Goal: Communication & Community: Answer question/provide support

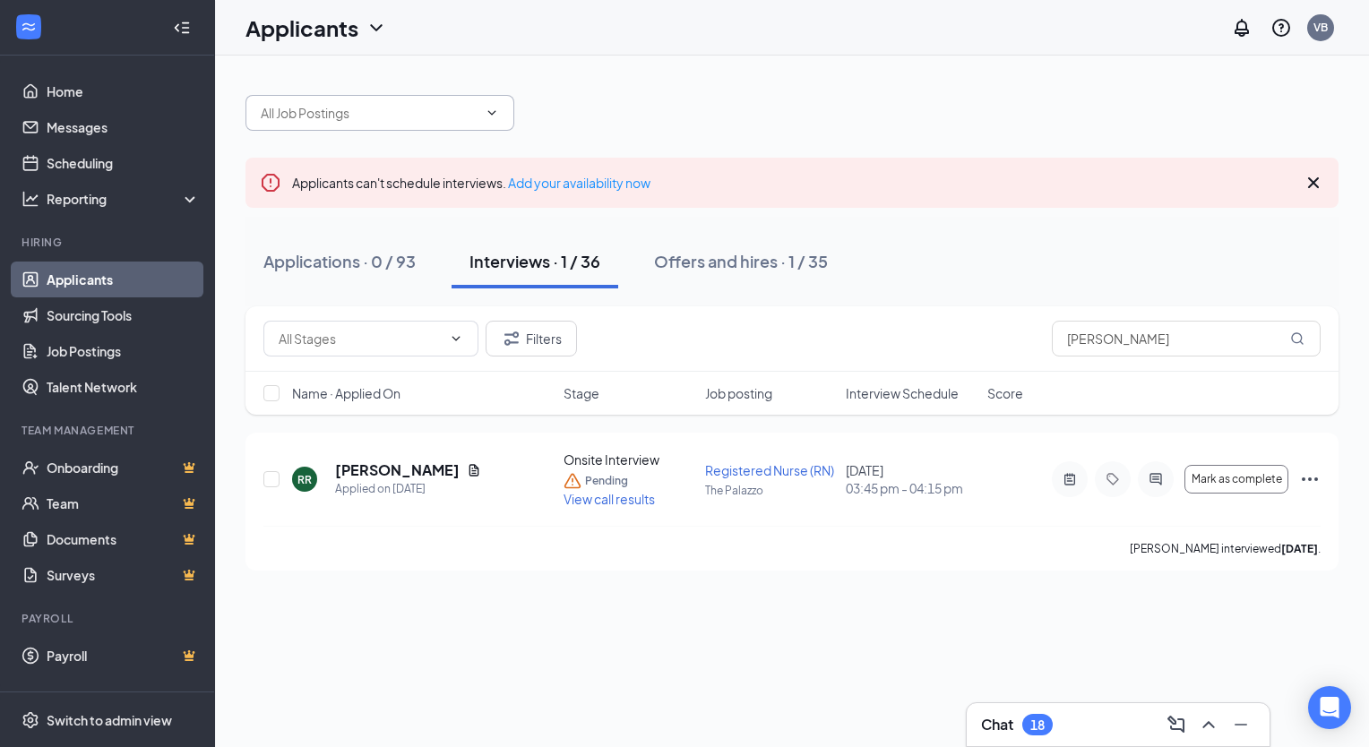
click at [420, 123] on span at bounding box center [380, 113] width 269 height 36
click at [434, 109] on input "text" at bounding box center [369, 113] width 217 height 20
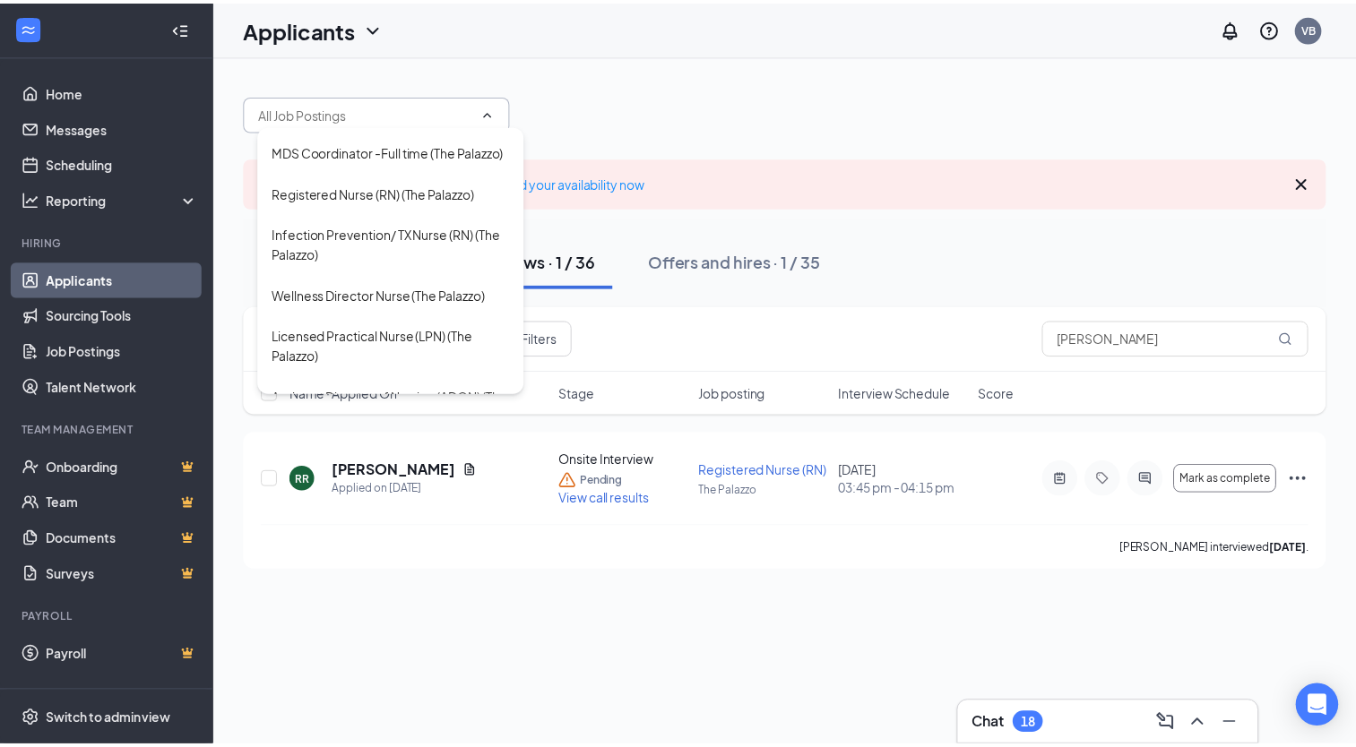
scroll to position [189, 0]
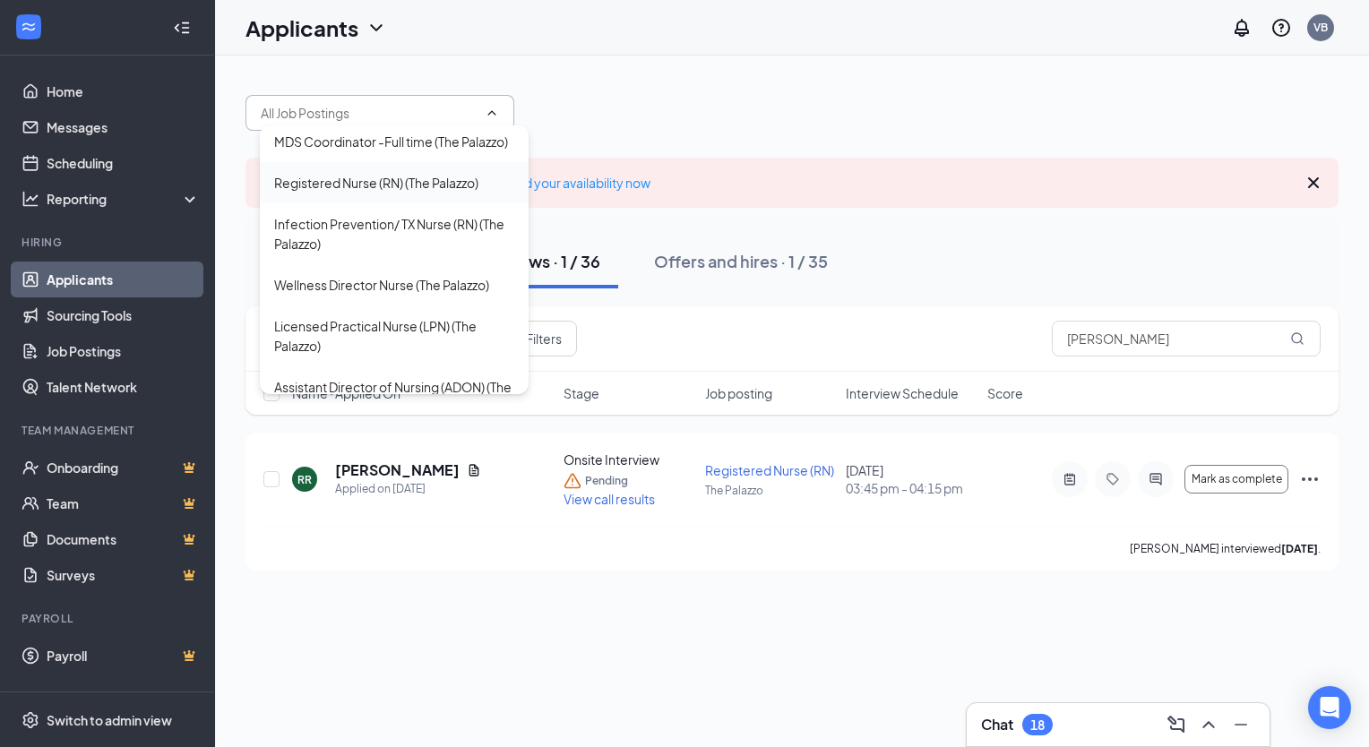
click at [452, 193] on div "Registered Nurse (RN) (The Palazzo)" at bounding box center [376, 183] width 204 height 20
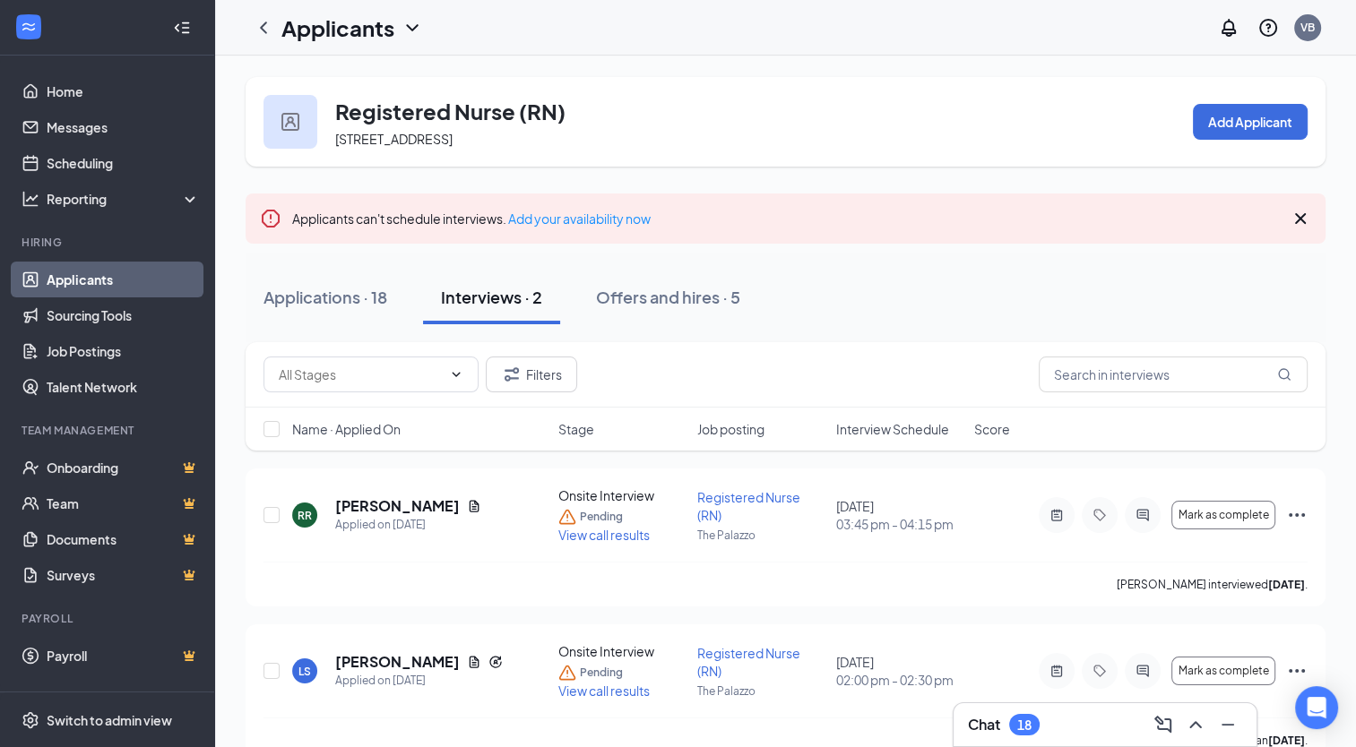
scroll to position [36, 0]
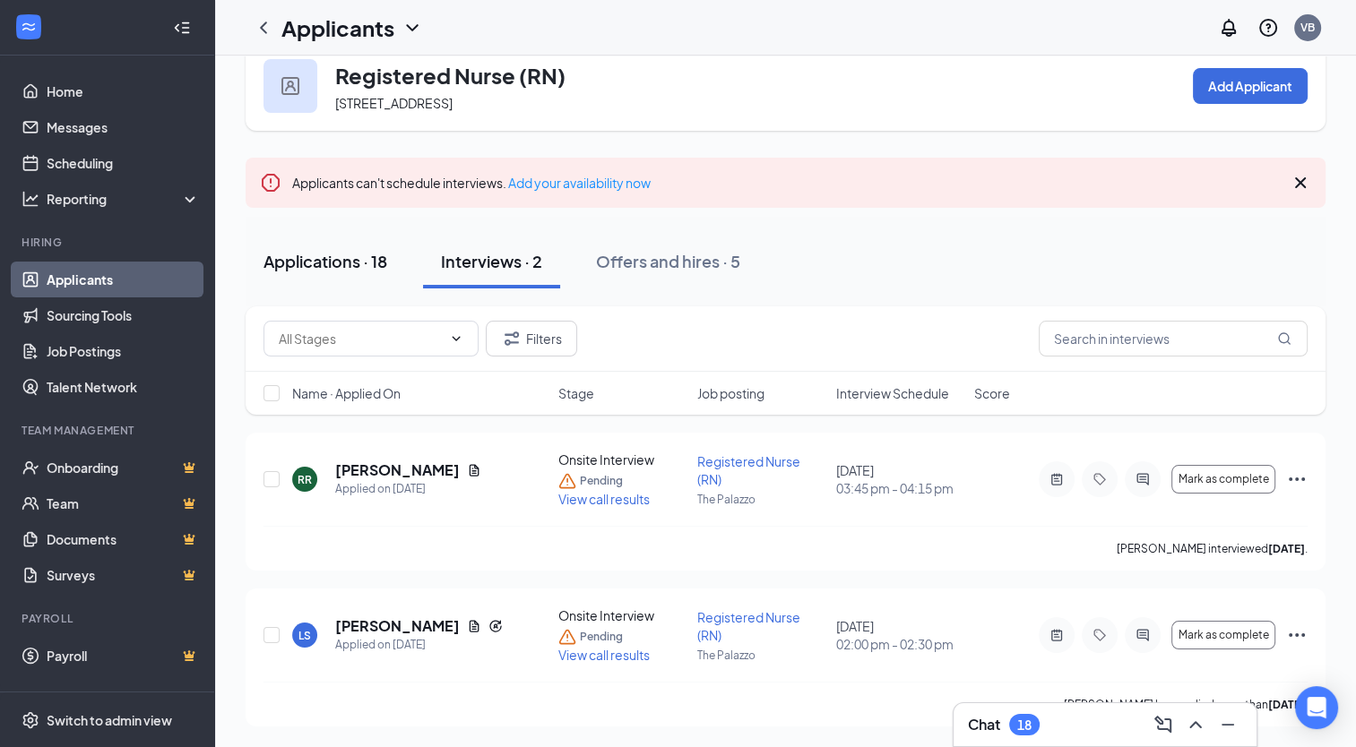
click at [359, 270] on div "Applications · 18" at bounding box center [325, 261] width 124 height 22
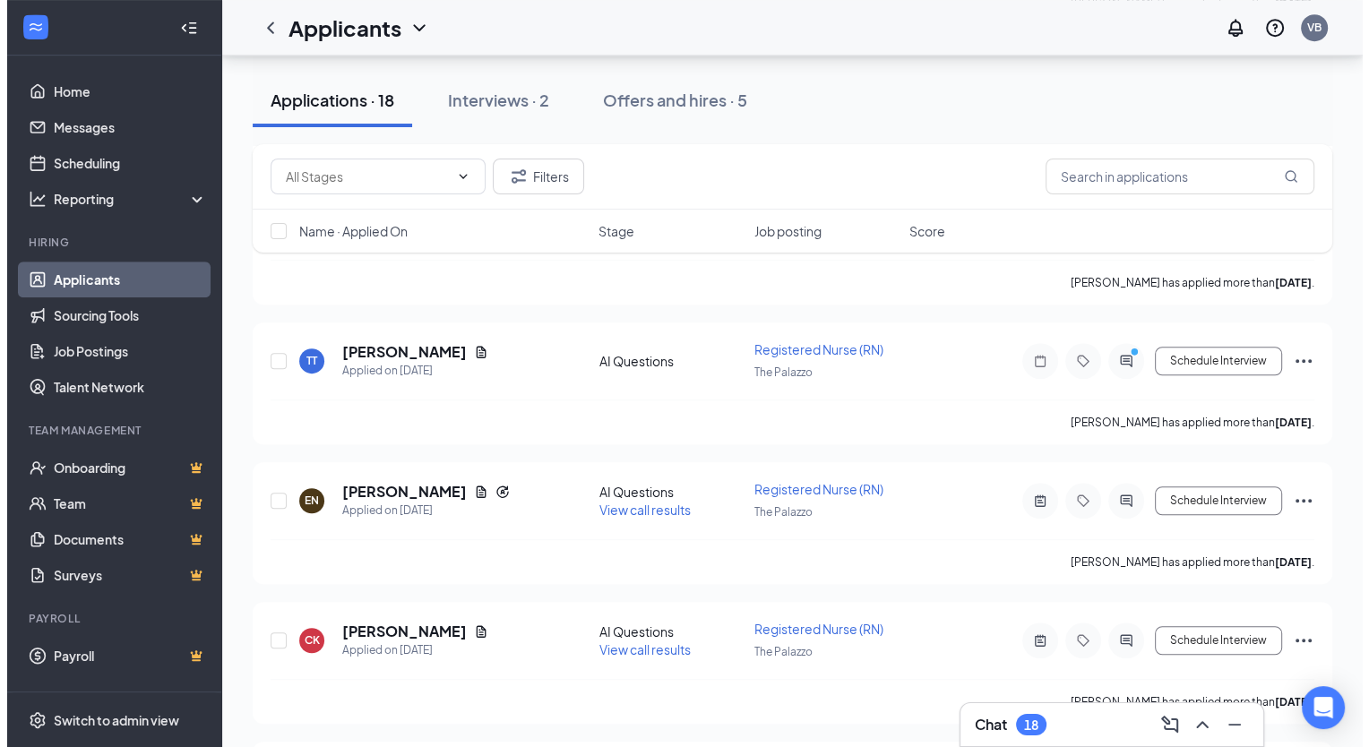
scroll to position [1122, 0]
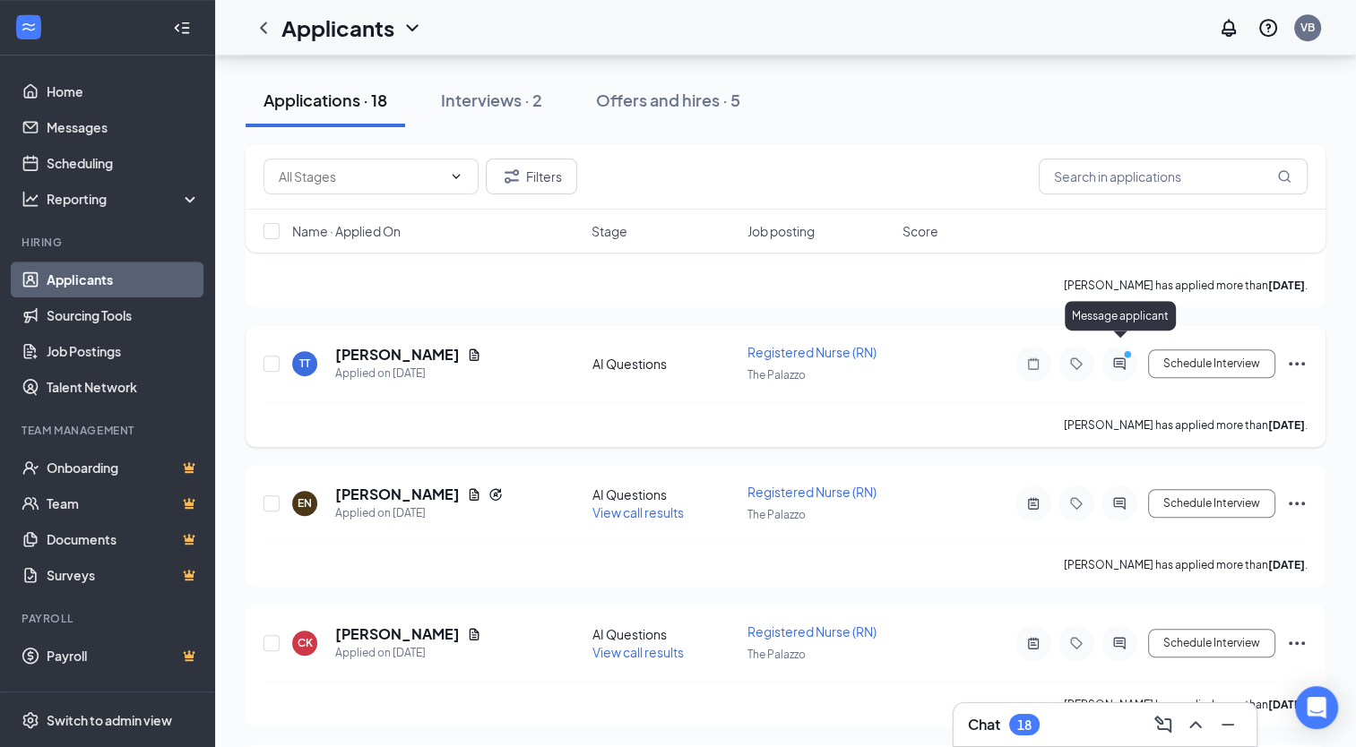
click at [1121, 357] on icon "ActiveChat" at bounding box center [1119, 364] width 22 height 14
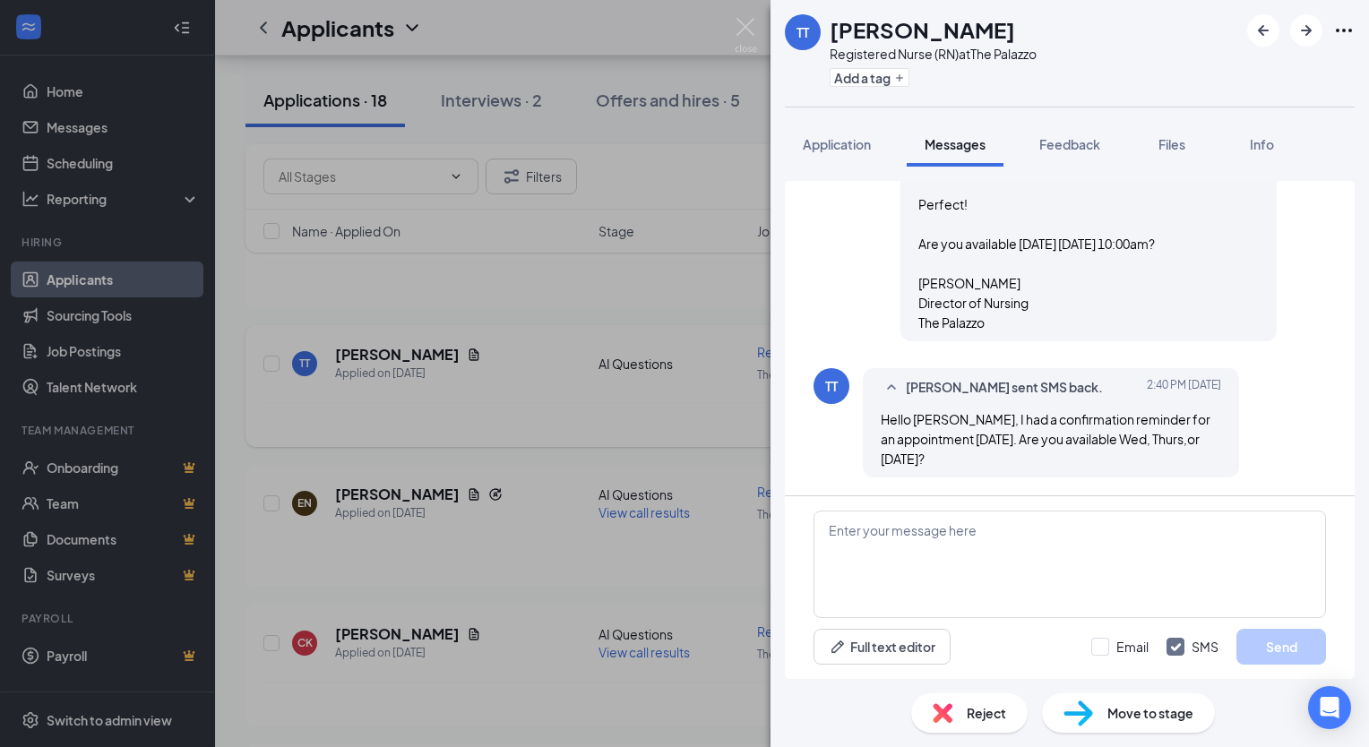
scroll to position [1288, 0]
click at [1001, 571] on textarea at bounding box center [1070, 565] width 513 height 108
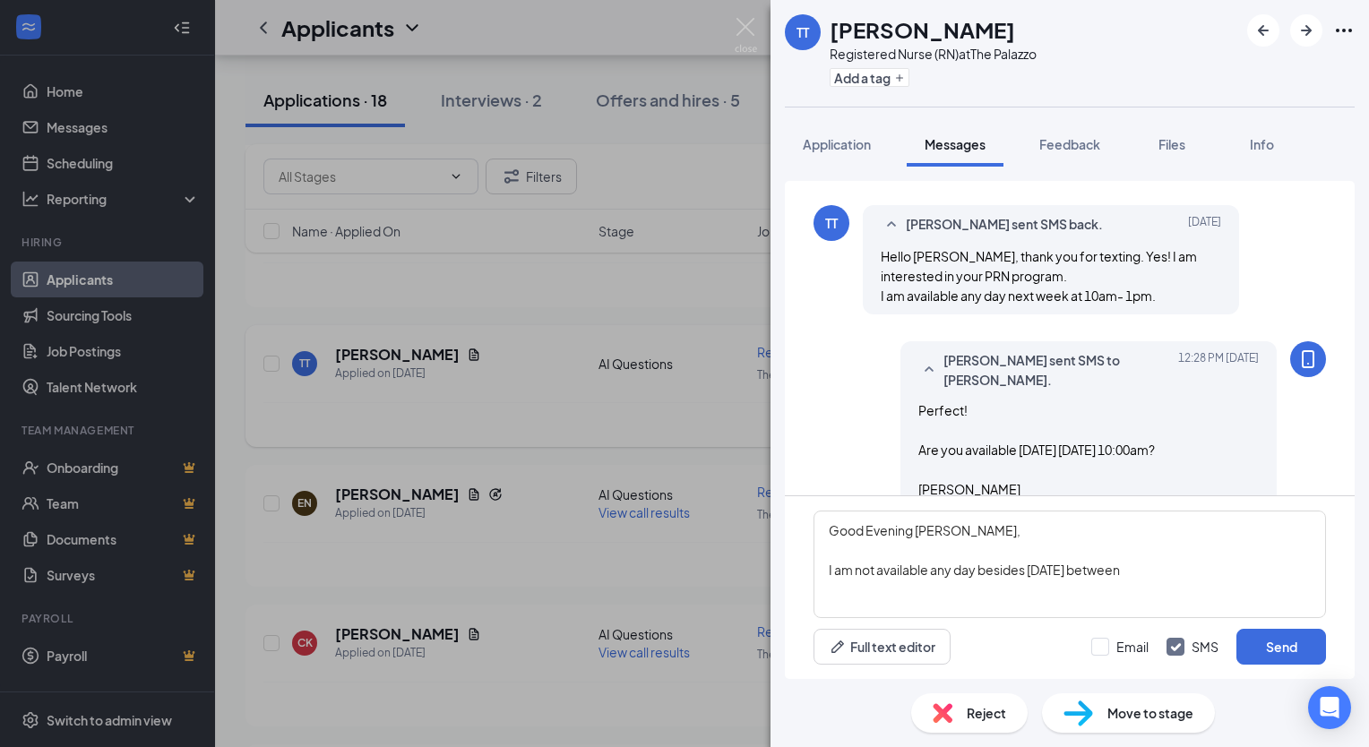
scroll to position [1038, 0]
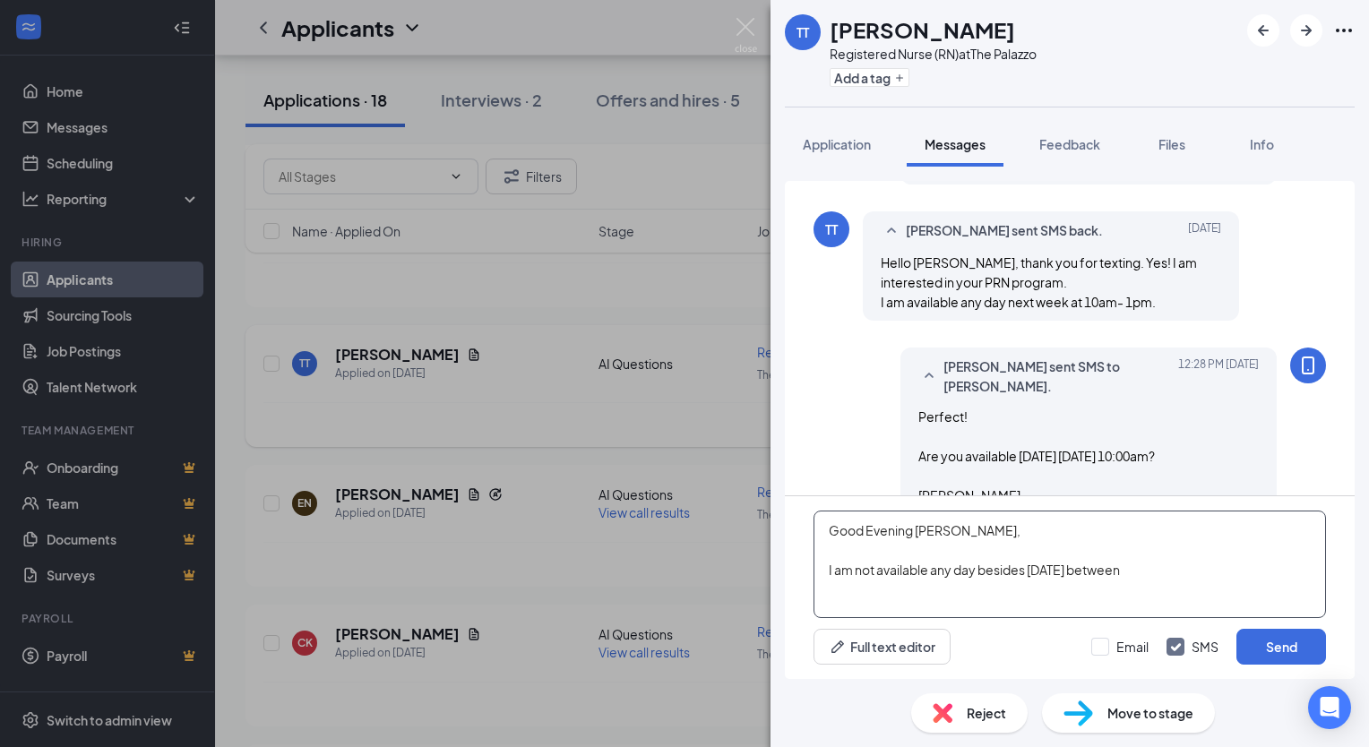
click at [1157, 571] on textarea "Good Evening [PERSON_NAME], I am not available any day besides [DATE] between" at bounding box center [1070, 565] width 513 height 108
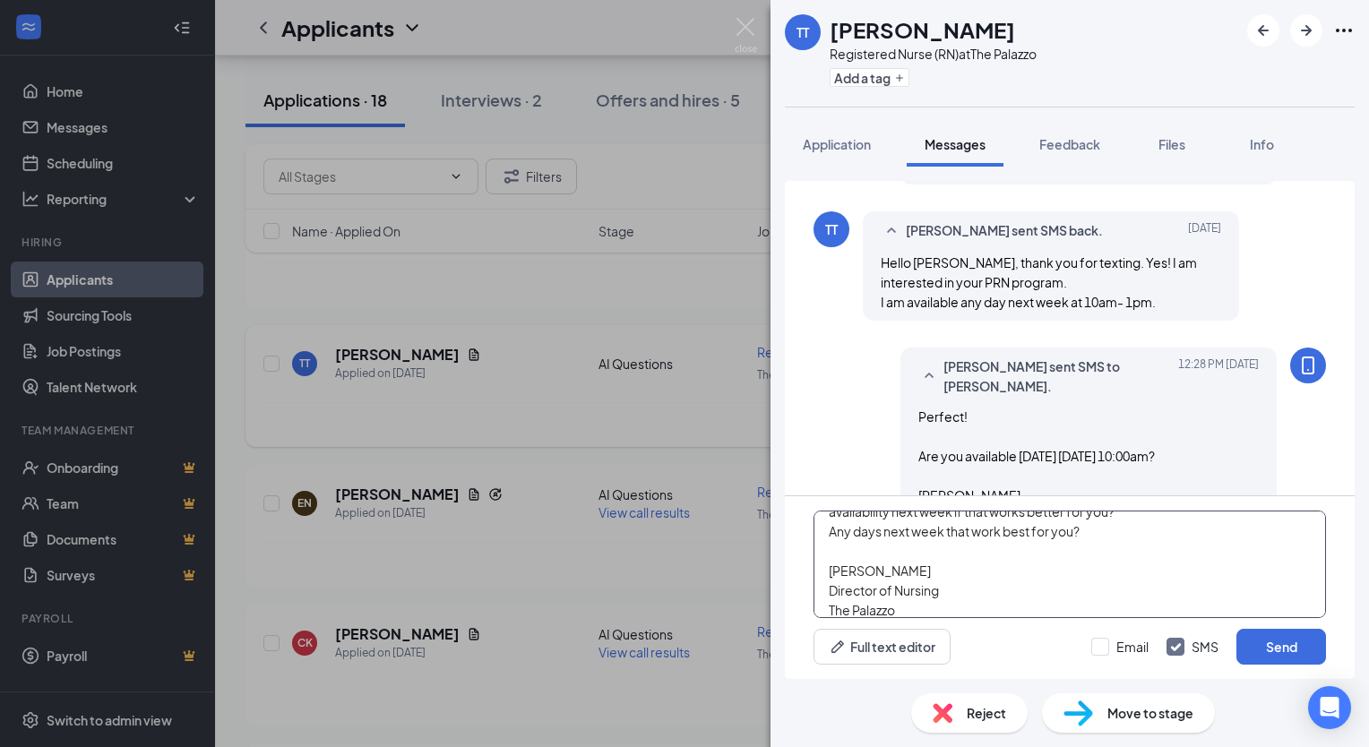
scroll to position [0, 0]
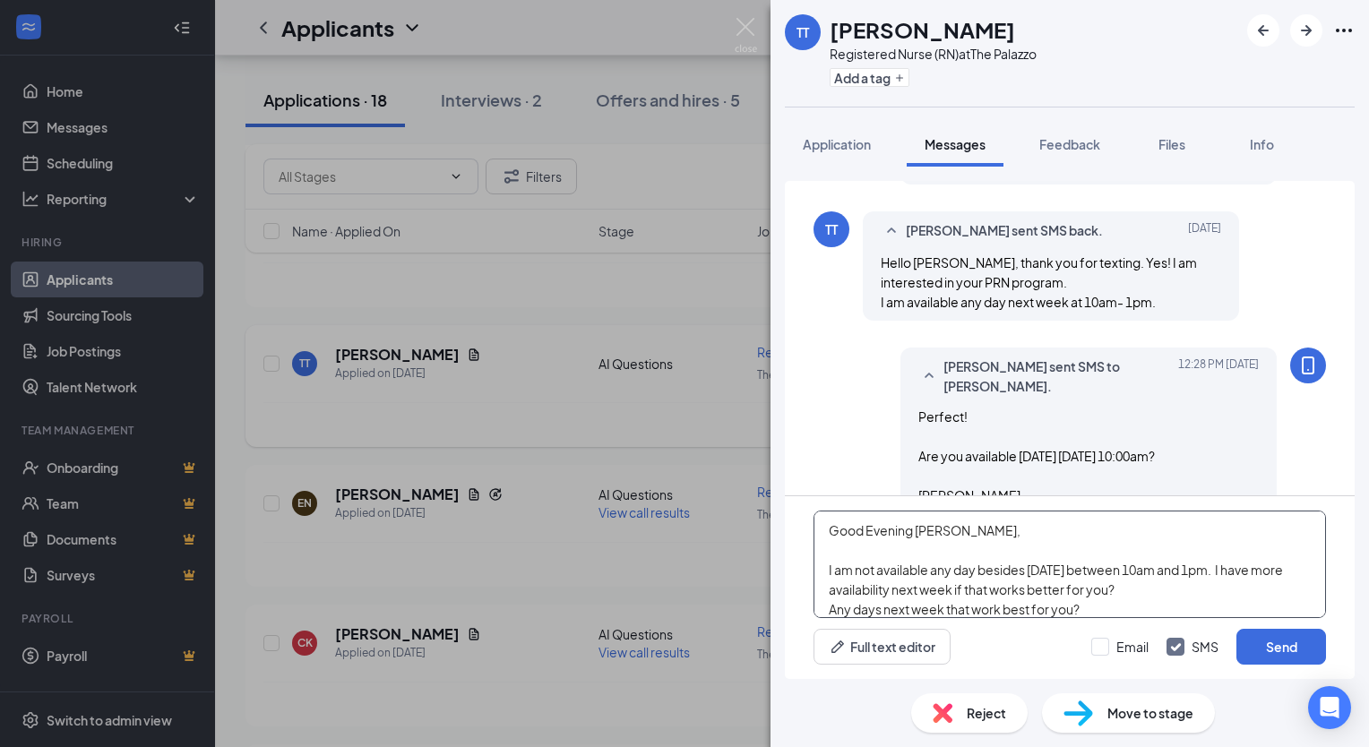
click at [949, 533] on textarea "Good Evening [PERSON_NAME], I am not available any day besides [DATE] between 1…" at bounding box center [1070, 565] width 513 height 108
type textarea "Good Evening [PERSON_NAME], I am not available any day besides [DATE] between 1…"
click at [1256, 638] on button "Send" at bounding box center [1282, 647] width 90 height 36
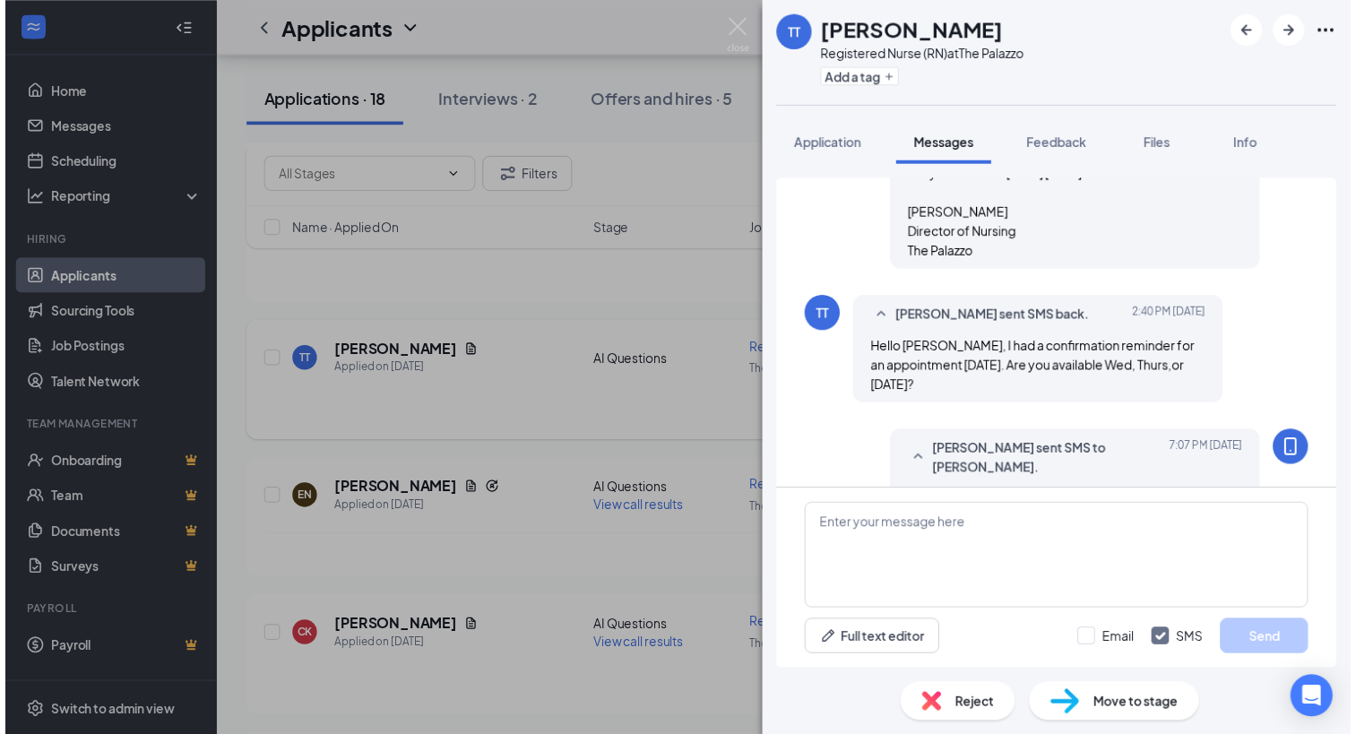
scroll to position [1581, 0]
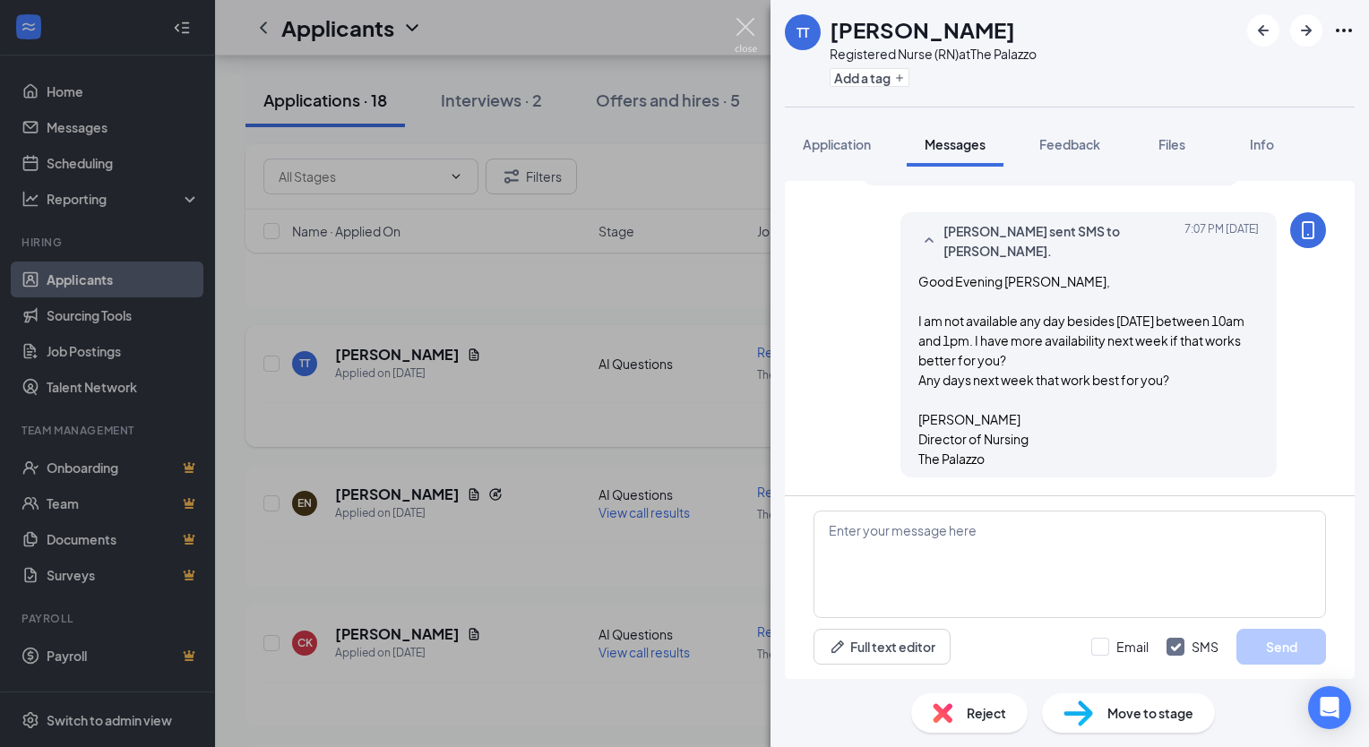
click at [745, 39] on img at bounding box center [746, 35] width 22 height 35
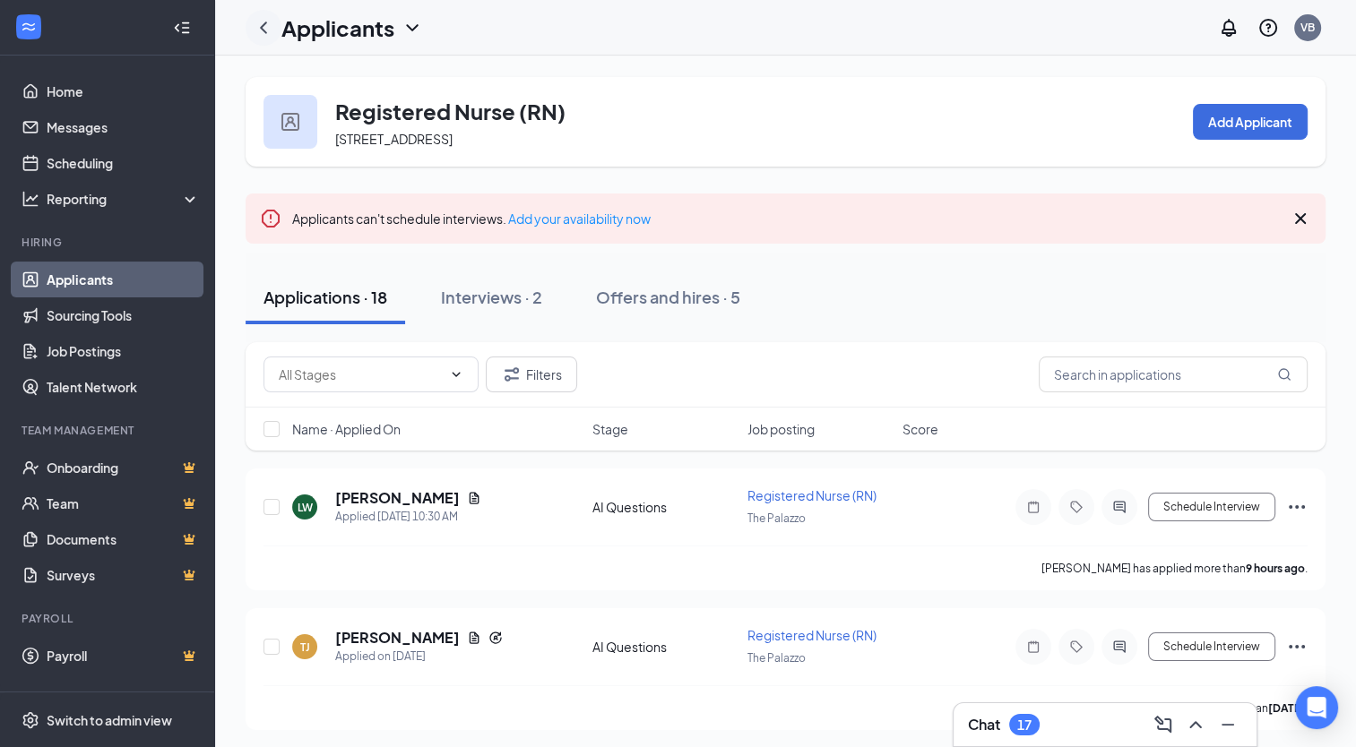
click at [270, 23] on icon "ChevronLeft" at bounding box center [264, 28] width 22 height 22
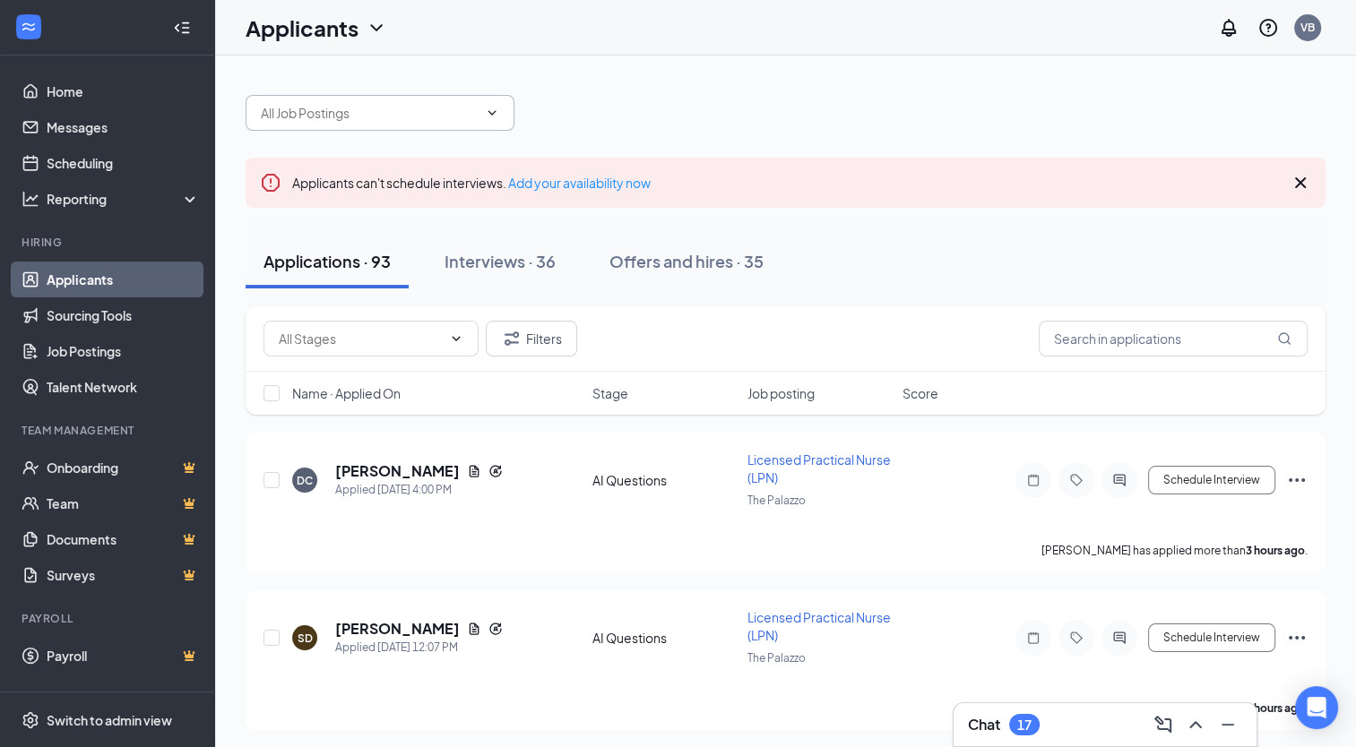
click at [440, 112] on input "text" at bounding box center [369, 113] width 217 height 20
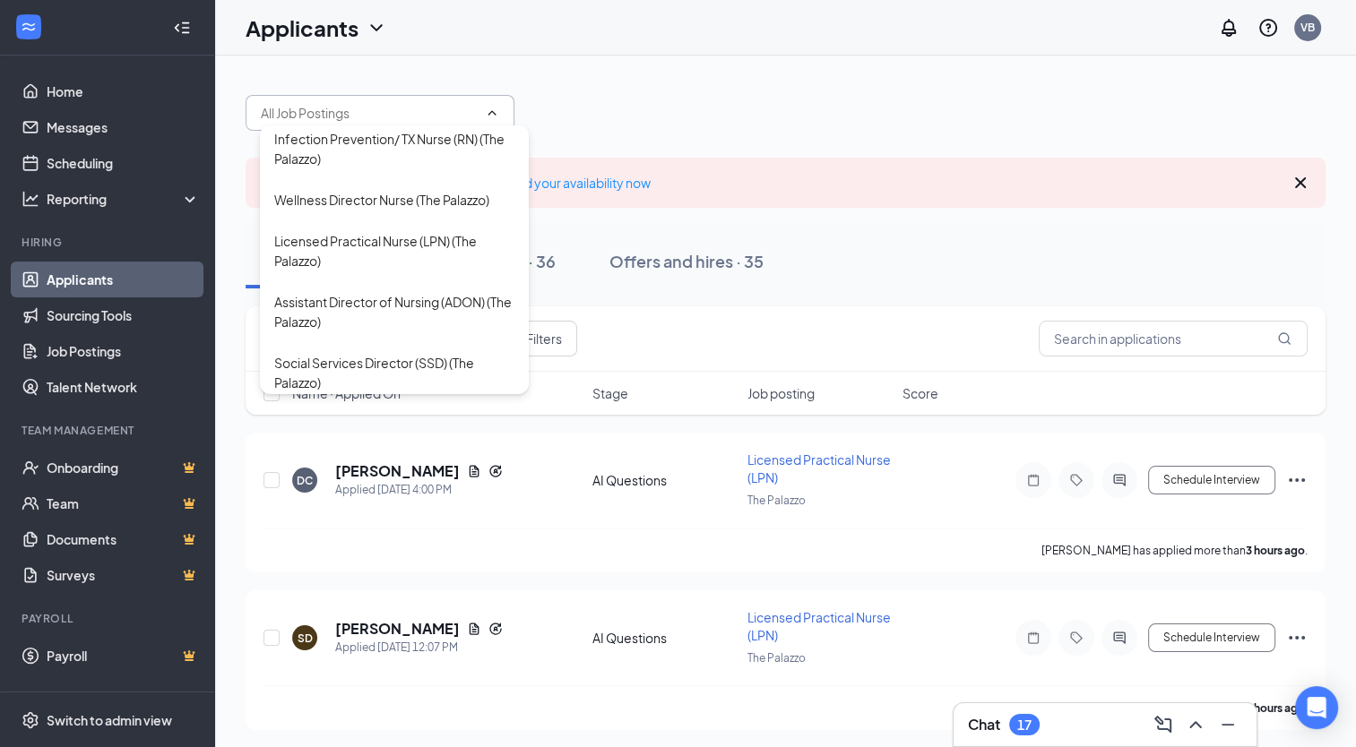
scroll to position [286, 0]
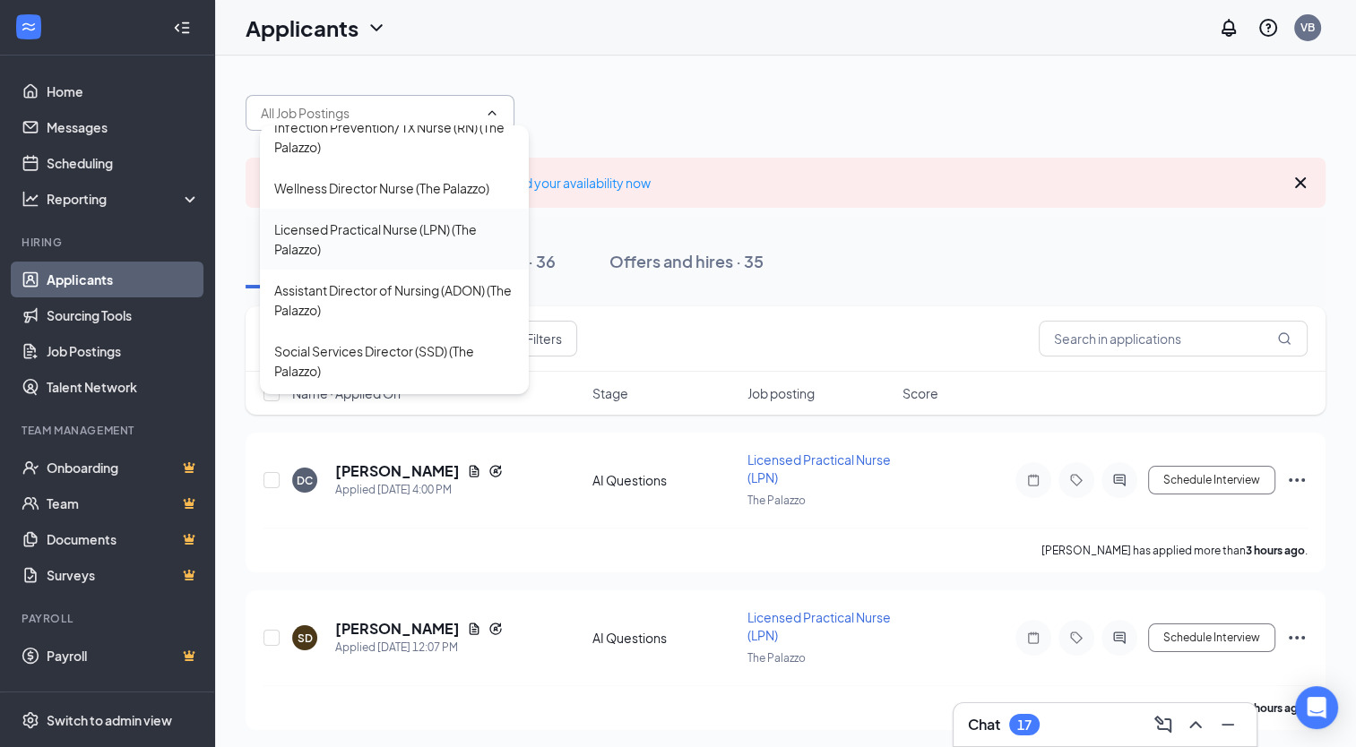
click at [452, 259] on div "Licensed Practical Nurse (LPN) (The Palazzo)" at bounding box center [394, 239] width 240 height 39
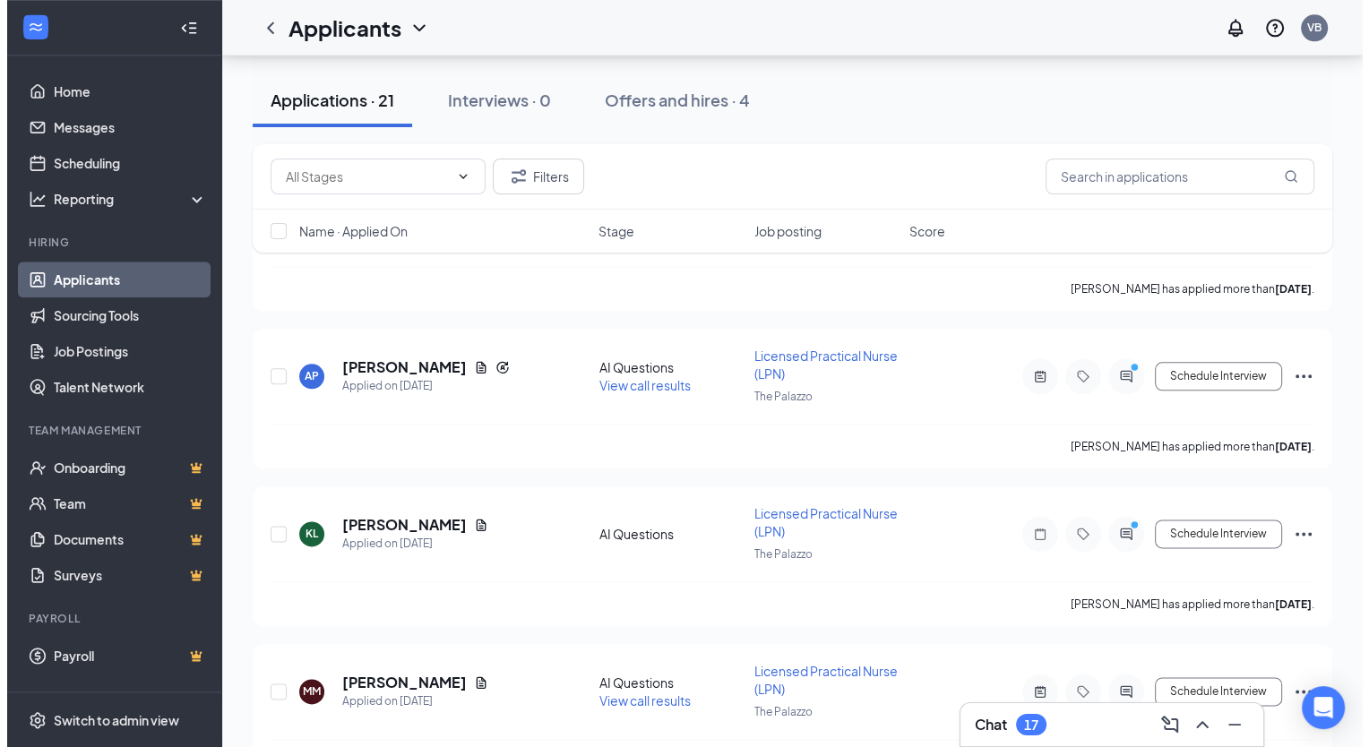
scroll to position [2036, 0]
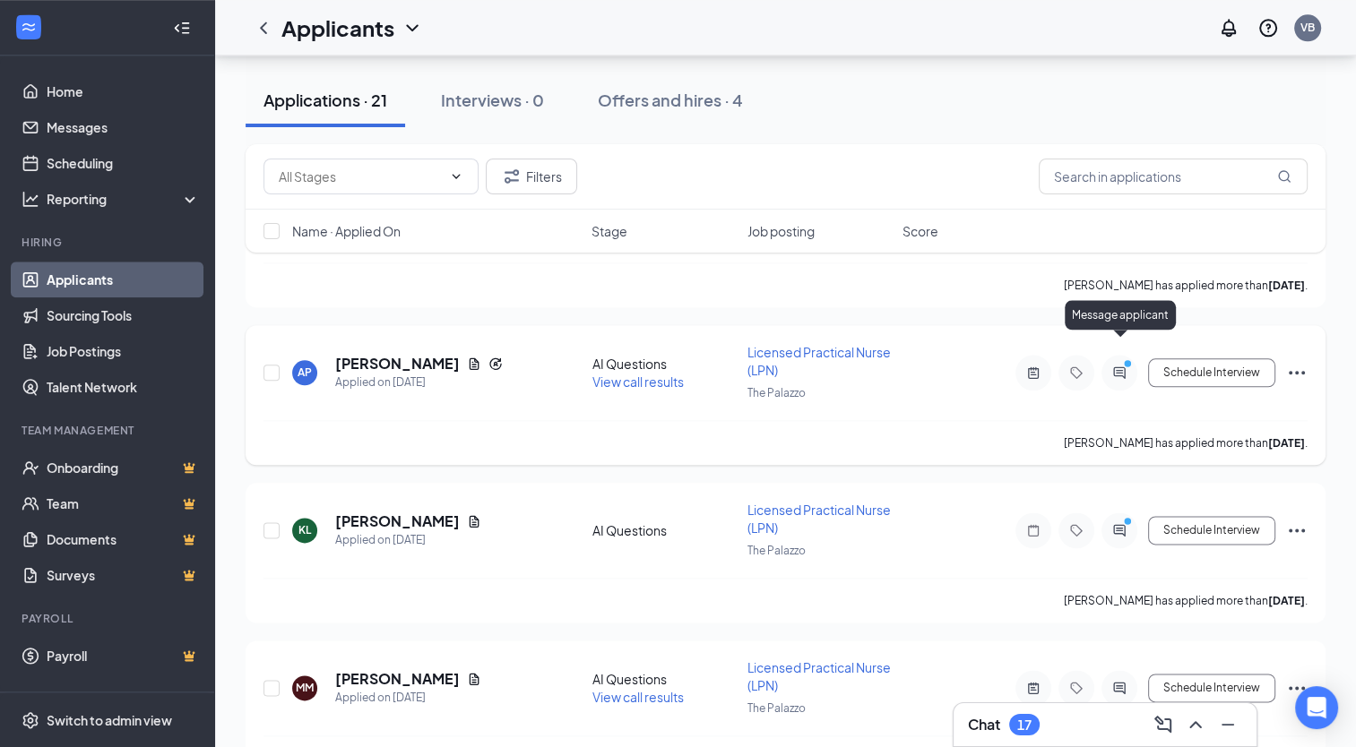
click at [1128, 366] on icon "ActiveChat" at bounding box center [1119, 373] width 22 height 14
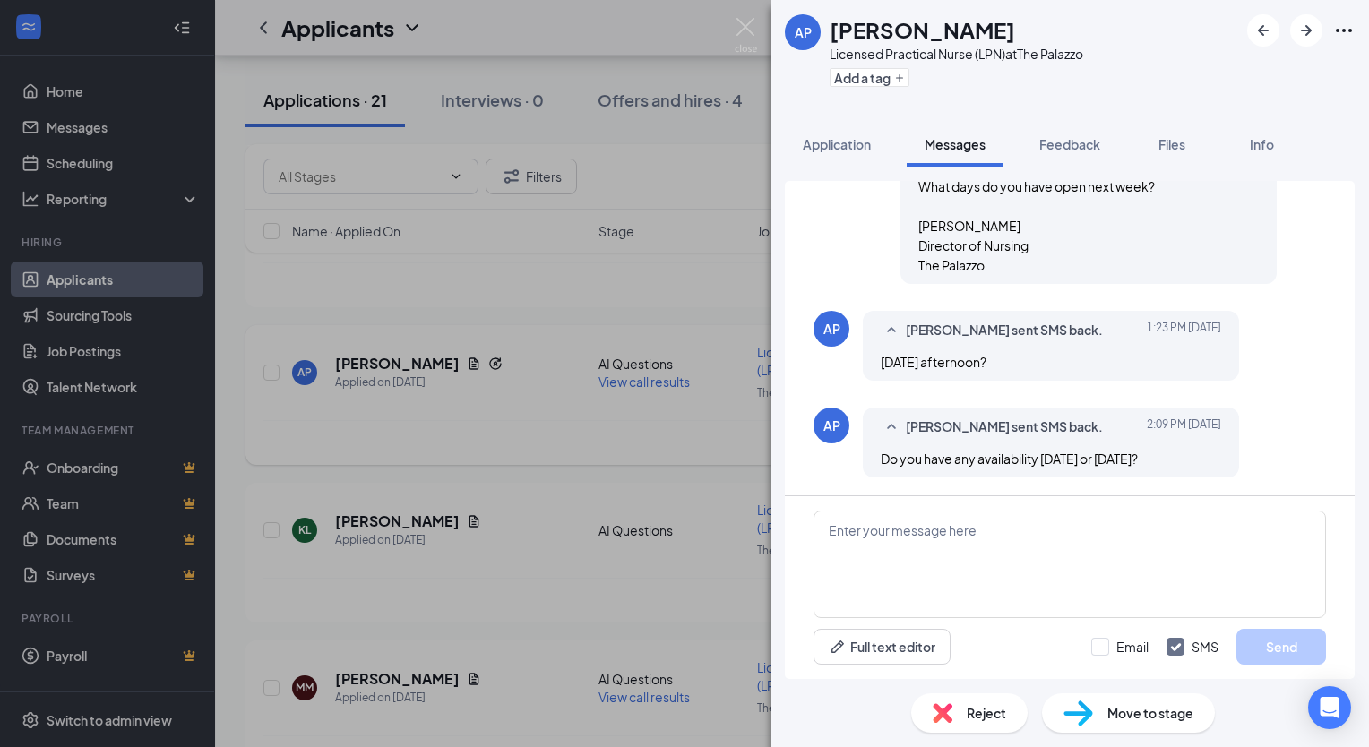
scroll to position [1409, 0]
click at [870, 515] on textarea at bounding box center [1070, 565] width 513 height 108
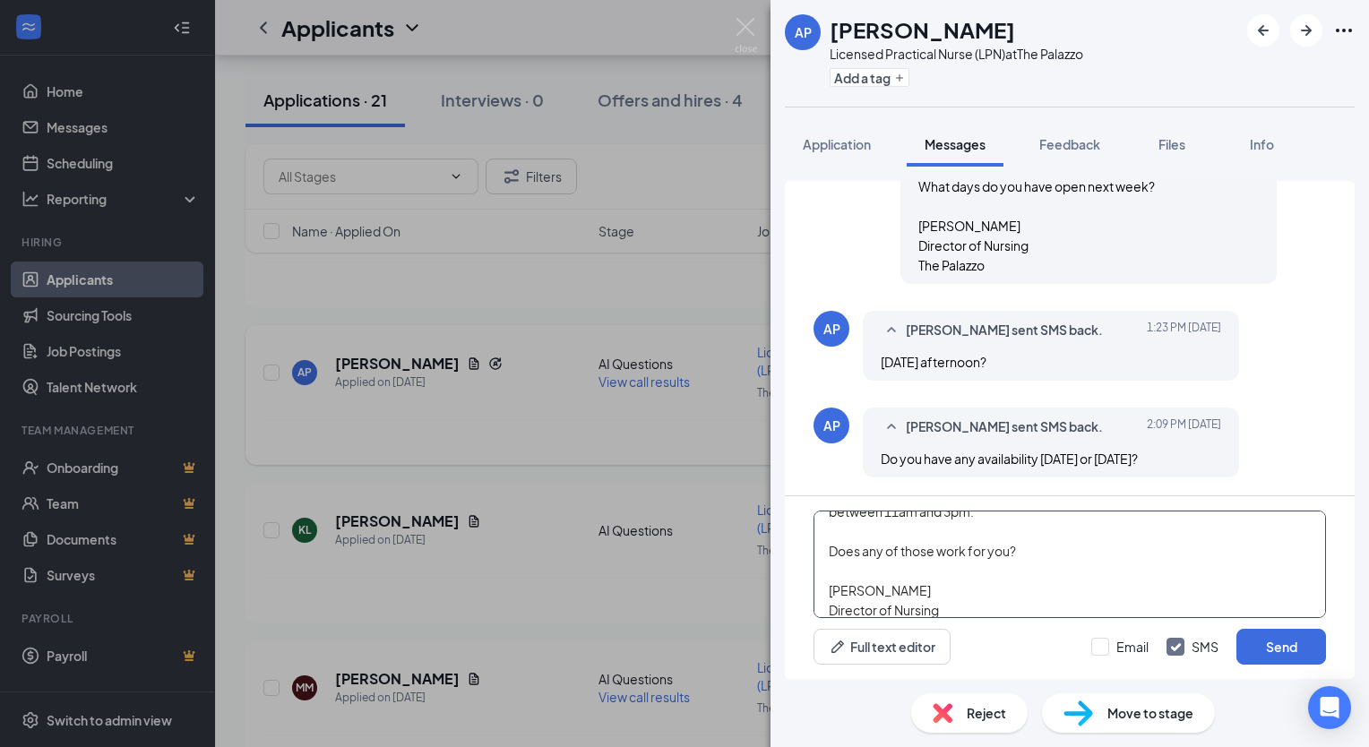
scroll to position [57, 0]
type textarea "[DATE] I am available at 12:30pm. Then [DATE][DATE] I am available anytime betw…"
click at [1259, 649] on button "Send" at bounding box center [1282, 647] width 90 height 36
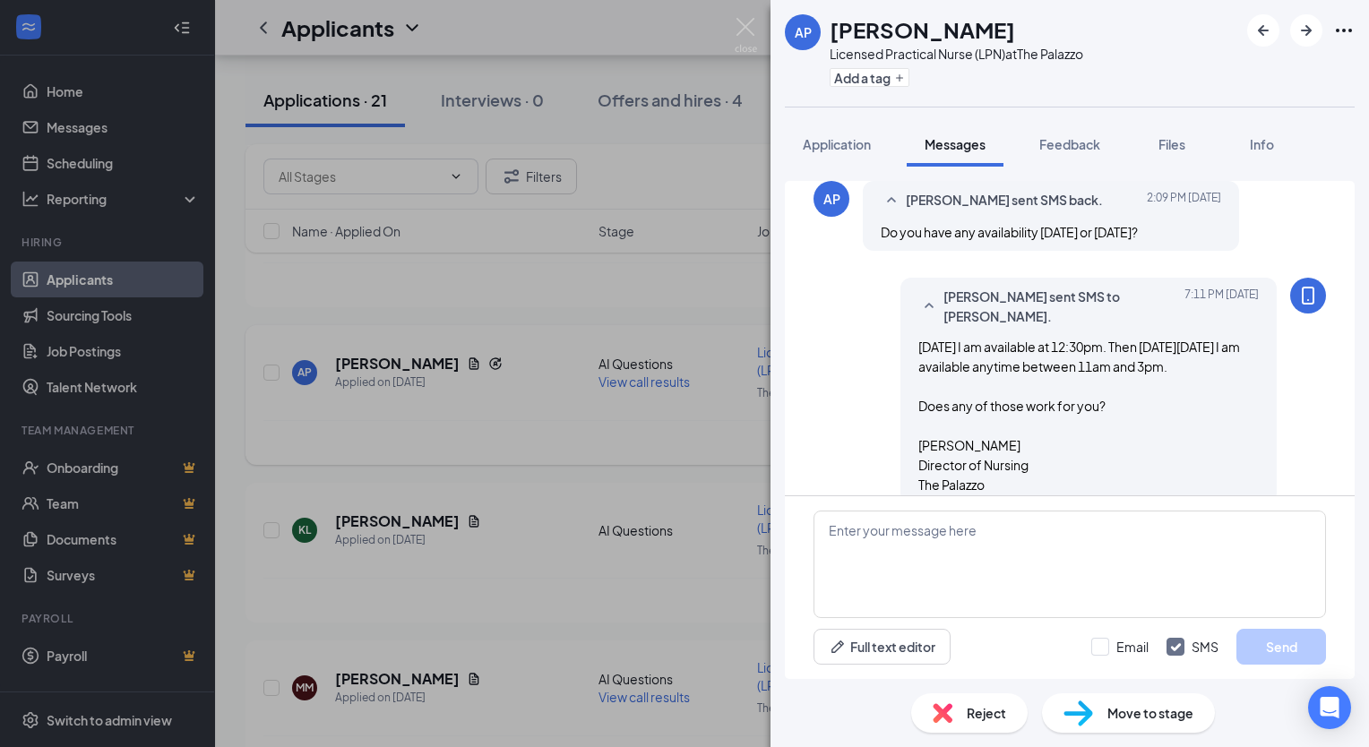
scroll to position [1681, 0]
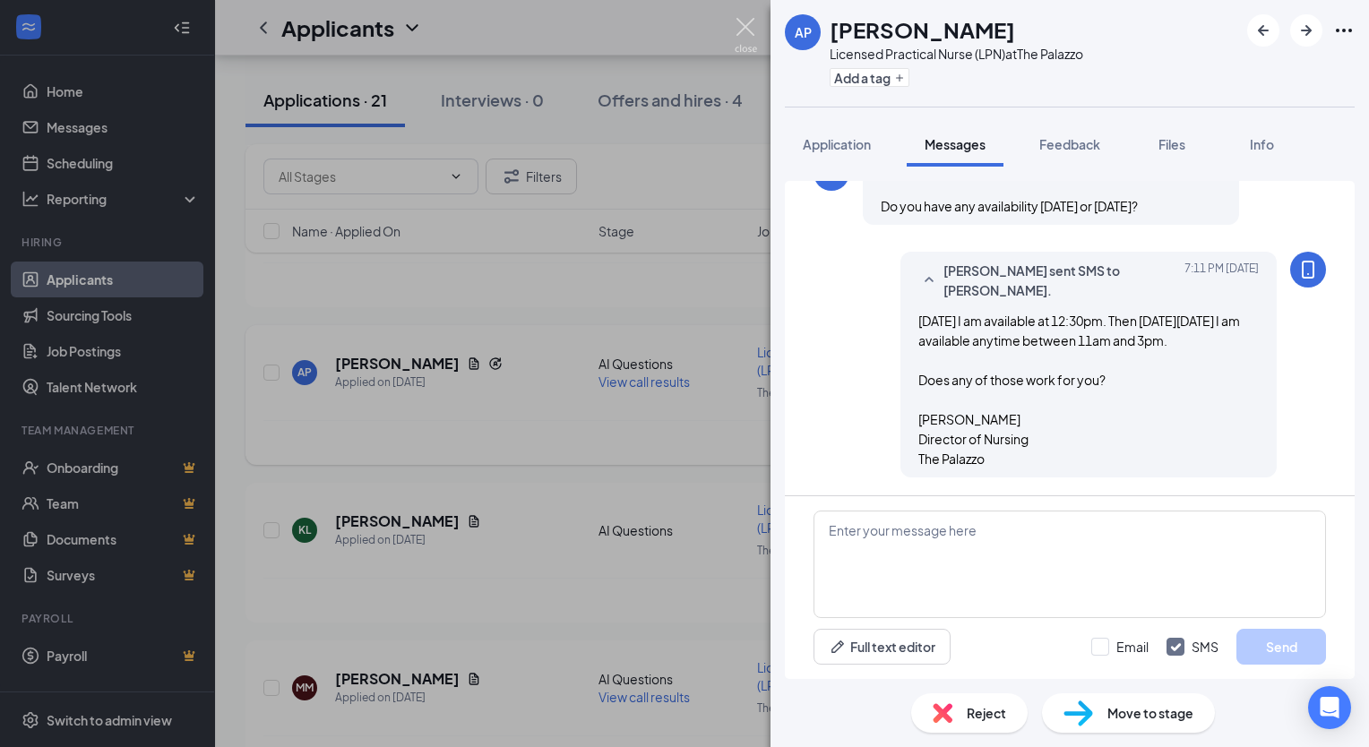
click at [747, 33] on img at bounding box center [746, 35] width 22 height 35
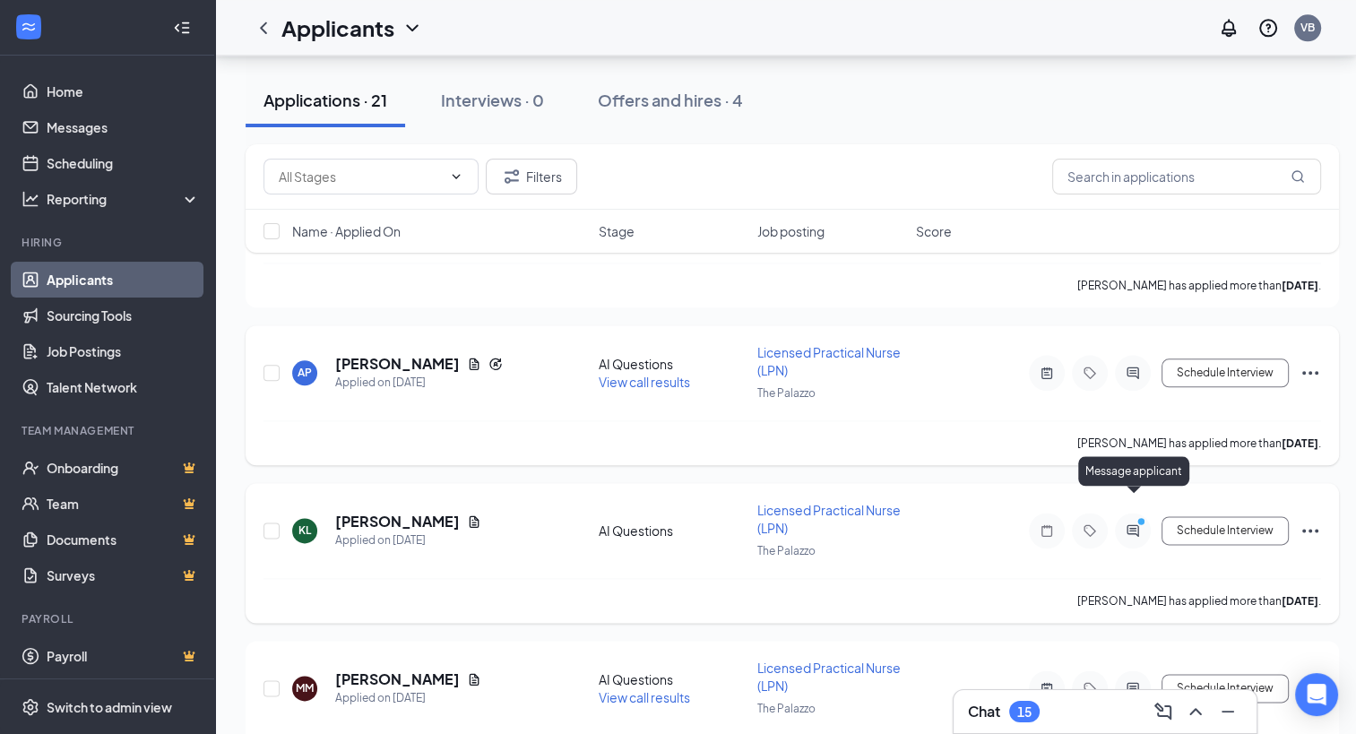
click at [1133, 516] on icon "PrimaryDot" at bounding box center [1144, 523] width 22 height 14
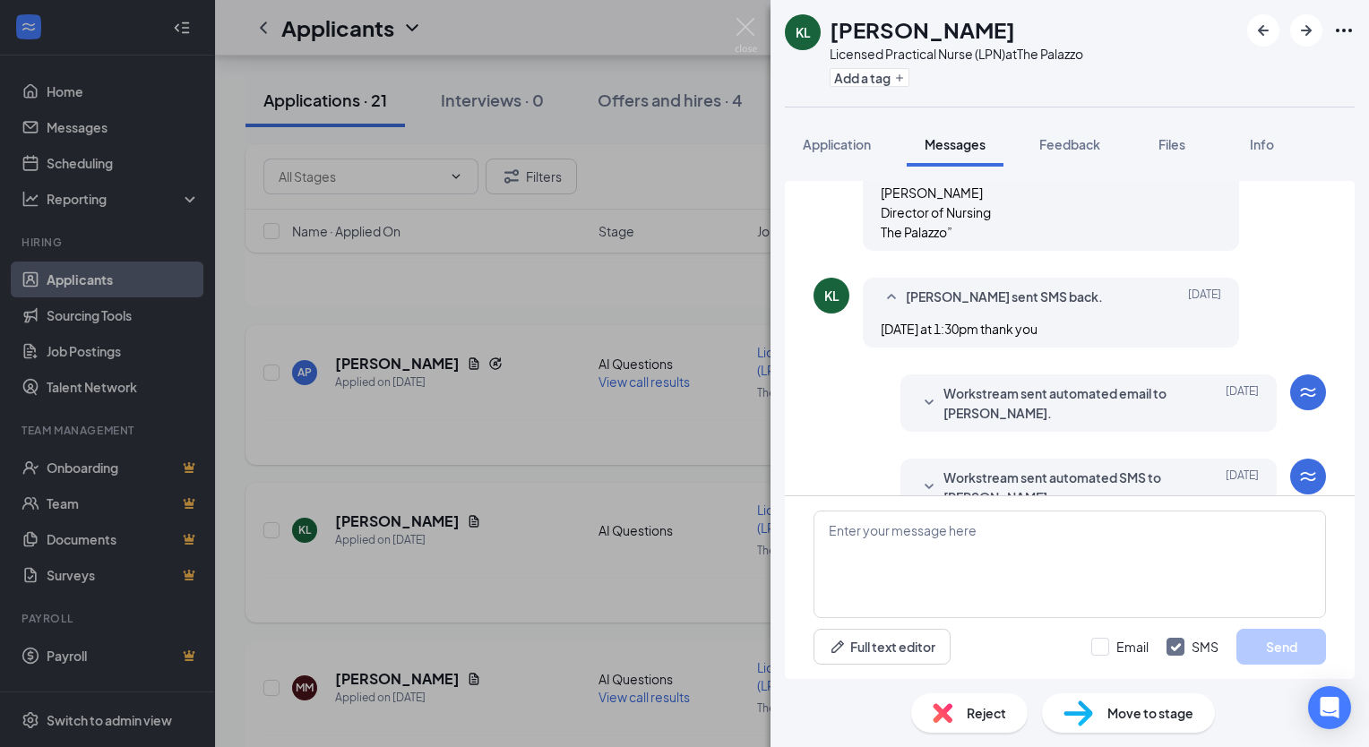
scroll to position [1208, 0]
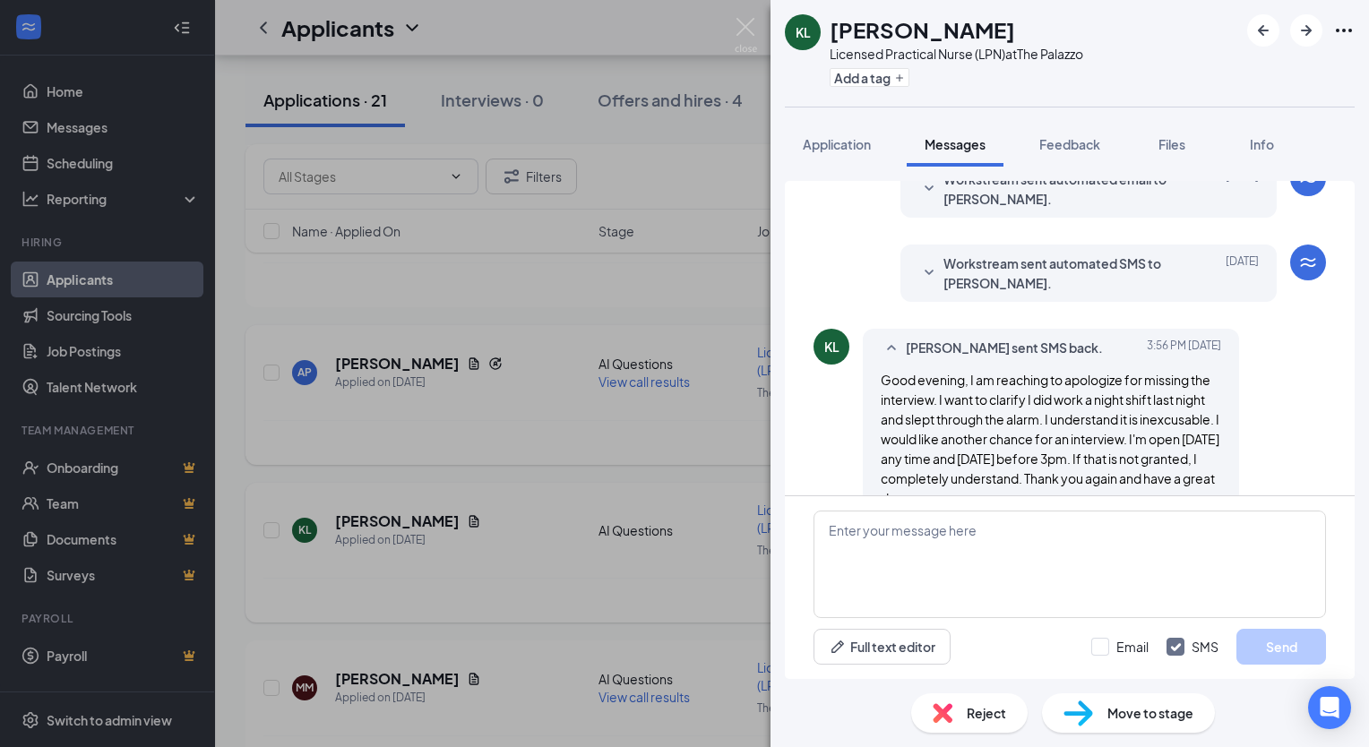
scroll to position [1208, 0]
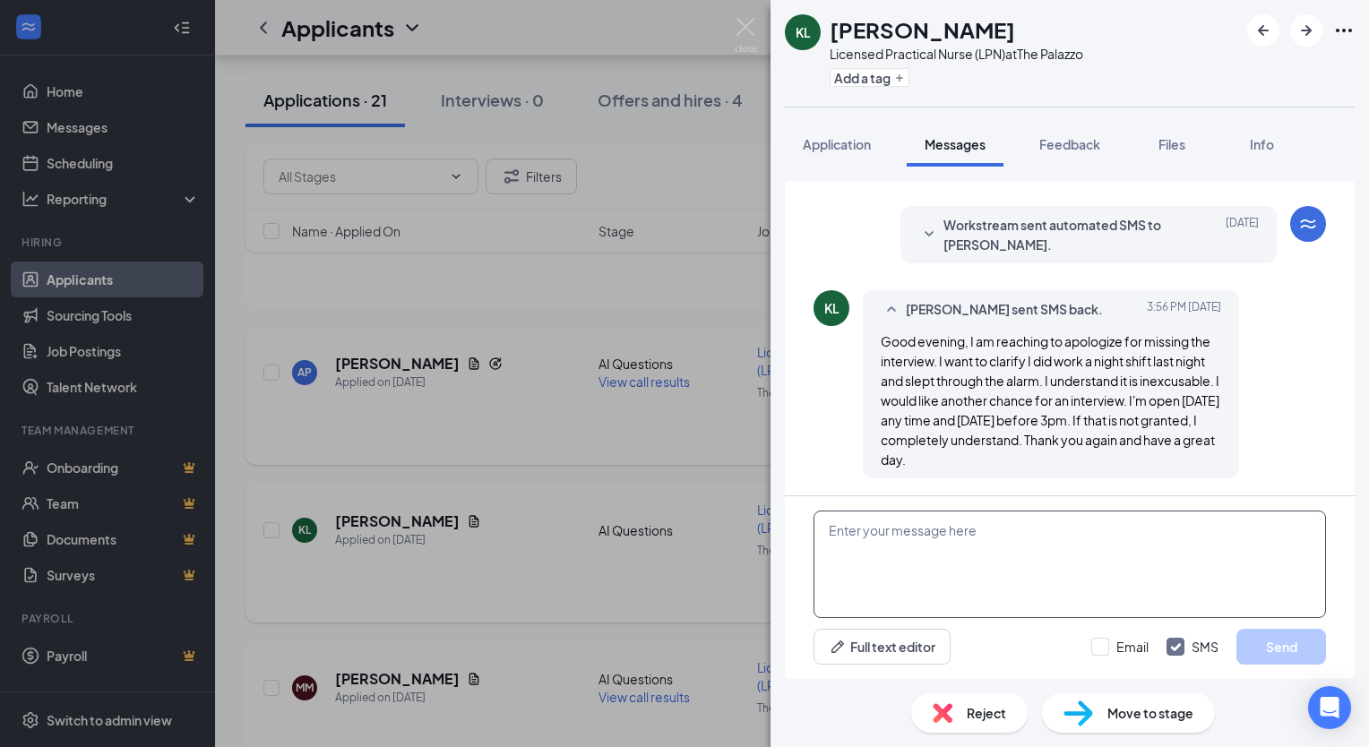
click at [1019, 536] on textarea at bounding box center [1070, 565] width 513 height 108
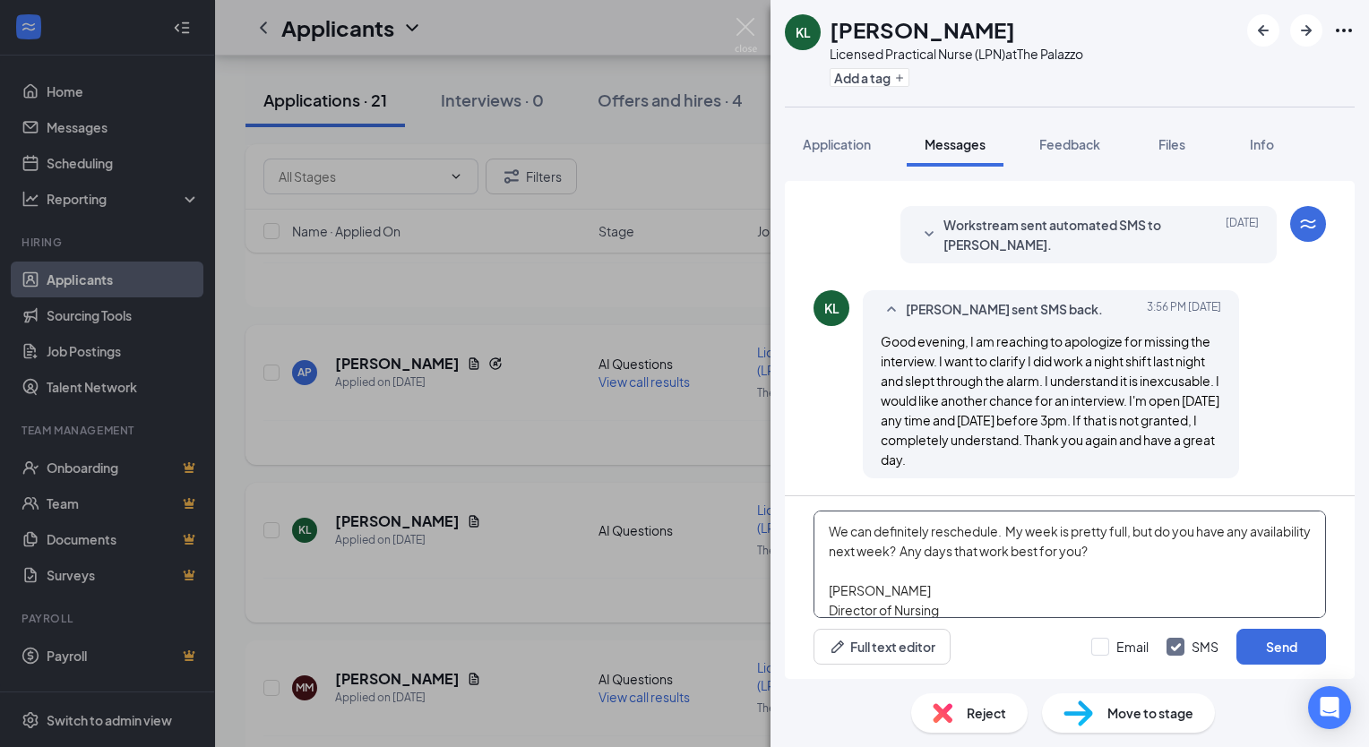
scroll to position [57, 0]
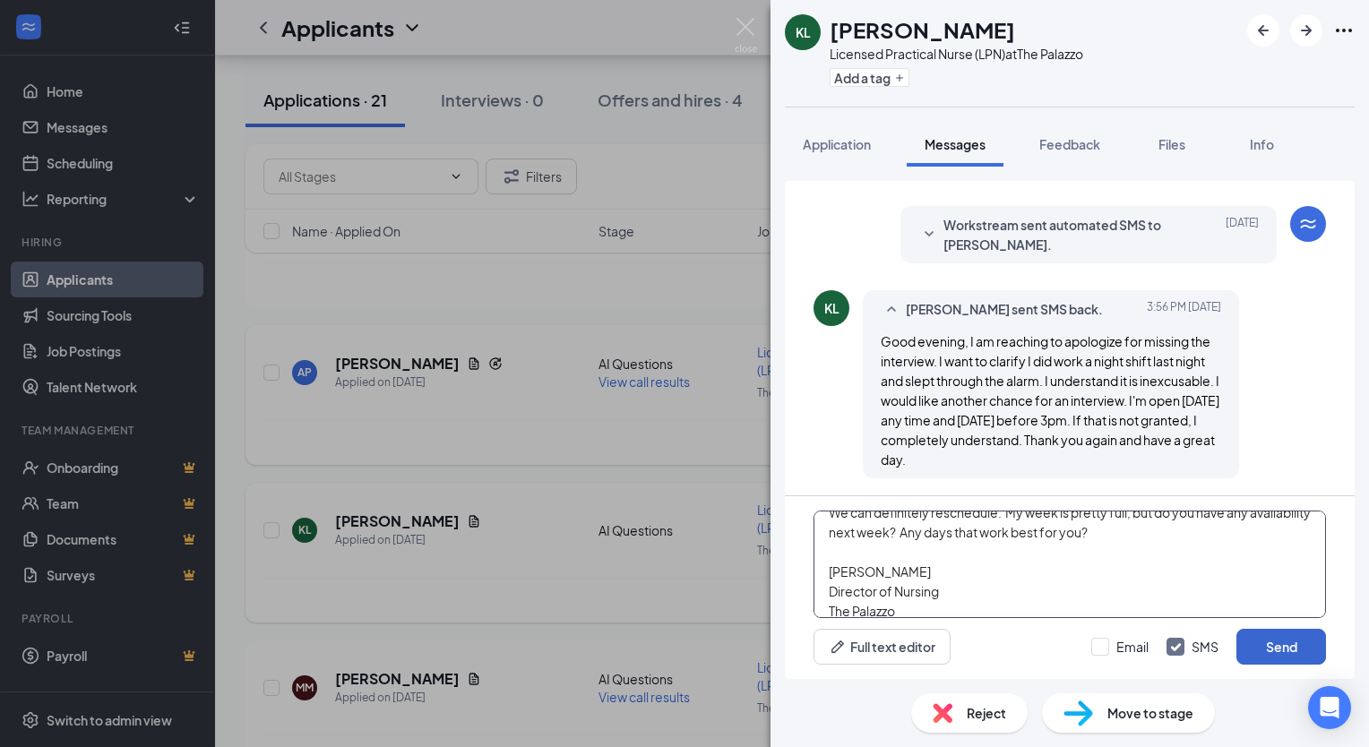
type textarea "Hi [PERSON_NAME], We can definitely reschedule. My week is pretty full, but do …"
click at [1280, 651] on button "Send" at bounding box center [1282, 647] width 90 height 36
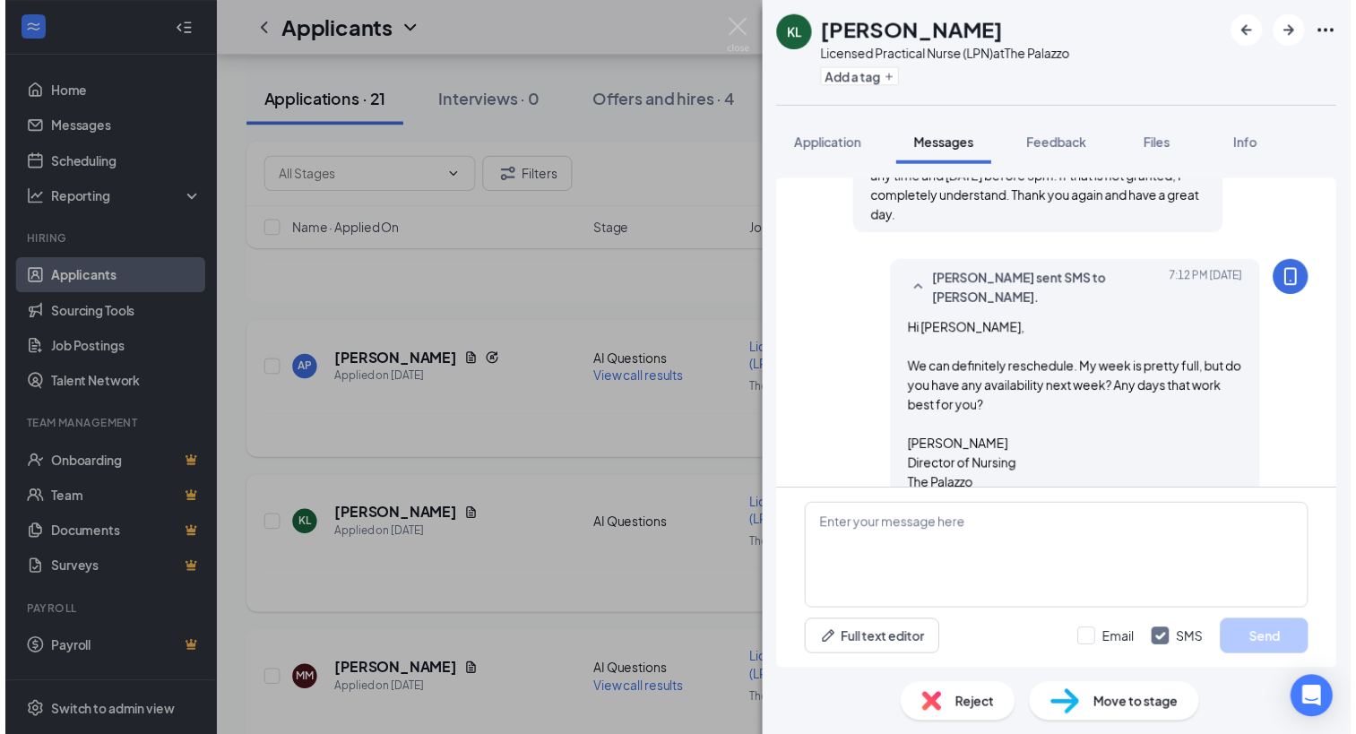
scroll to position [1480, 0]
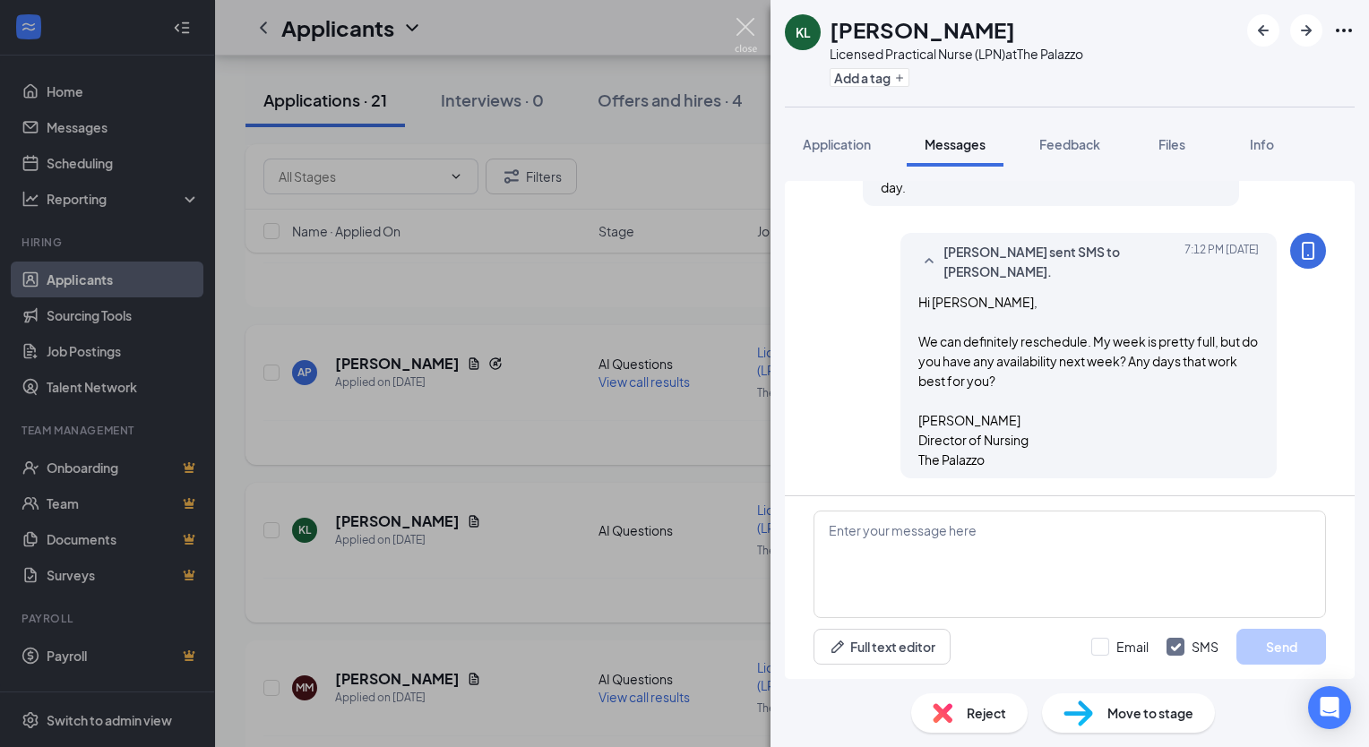
click at [748, 35] on img at bounding box center [746, 35] width 22 height 35
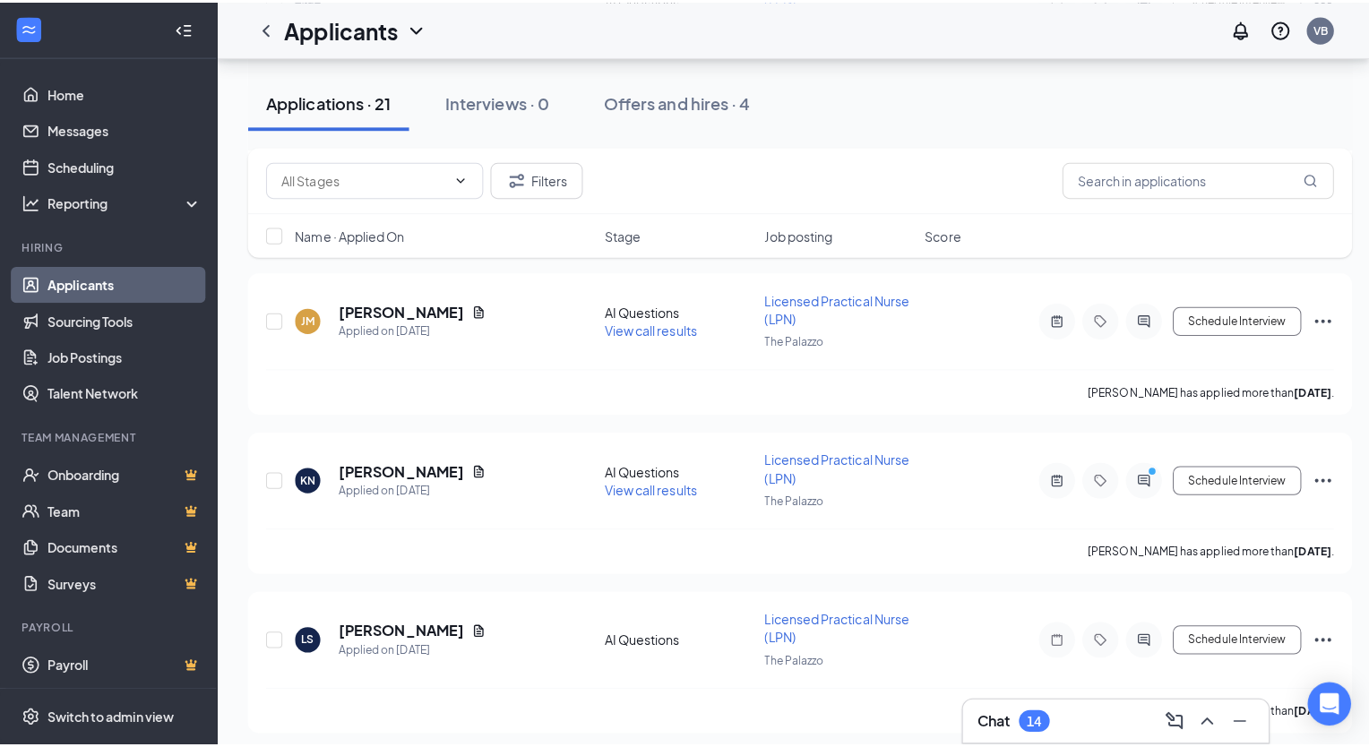
scroll to position [2878, 0]
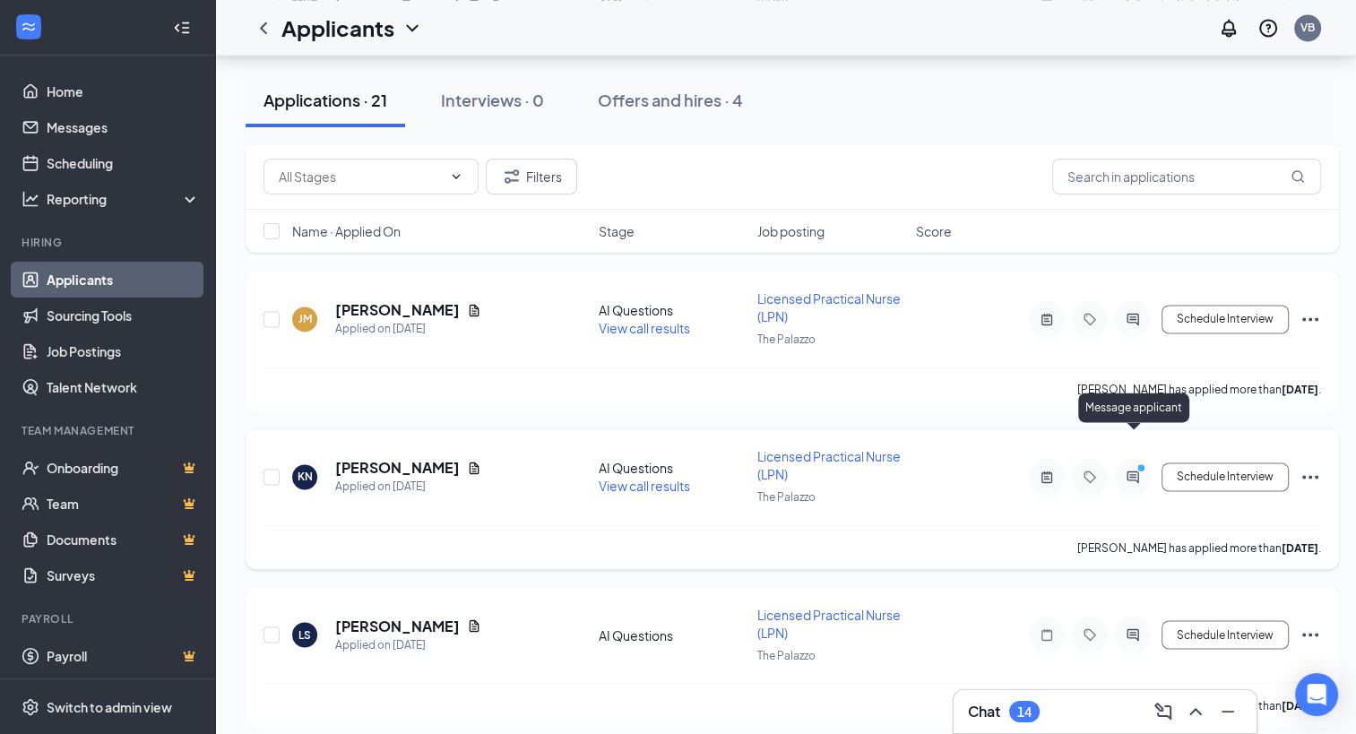
click at [1136, 462] on icon "PrimaryDot" at bounding box center [1144, 469] width 22 height 14
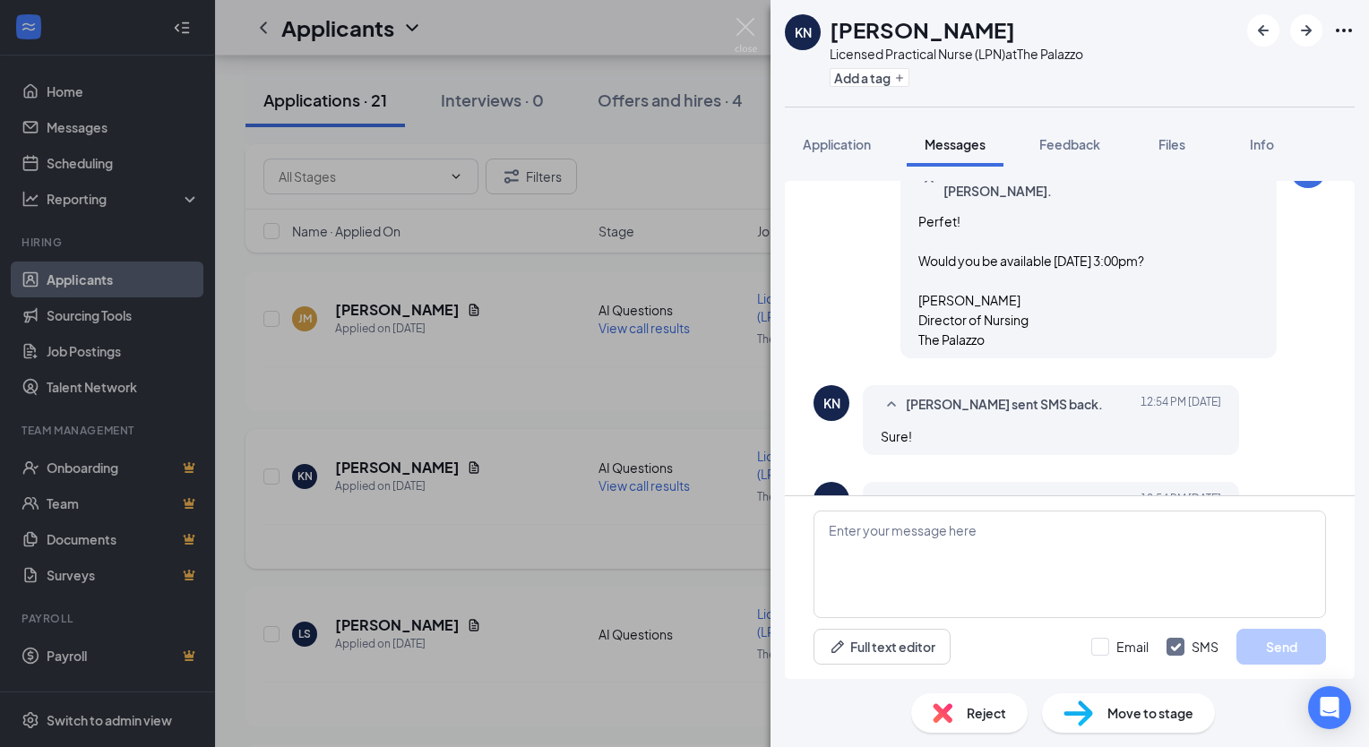
scroll to position [988, 0]
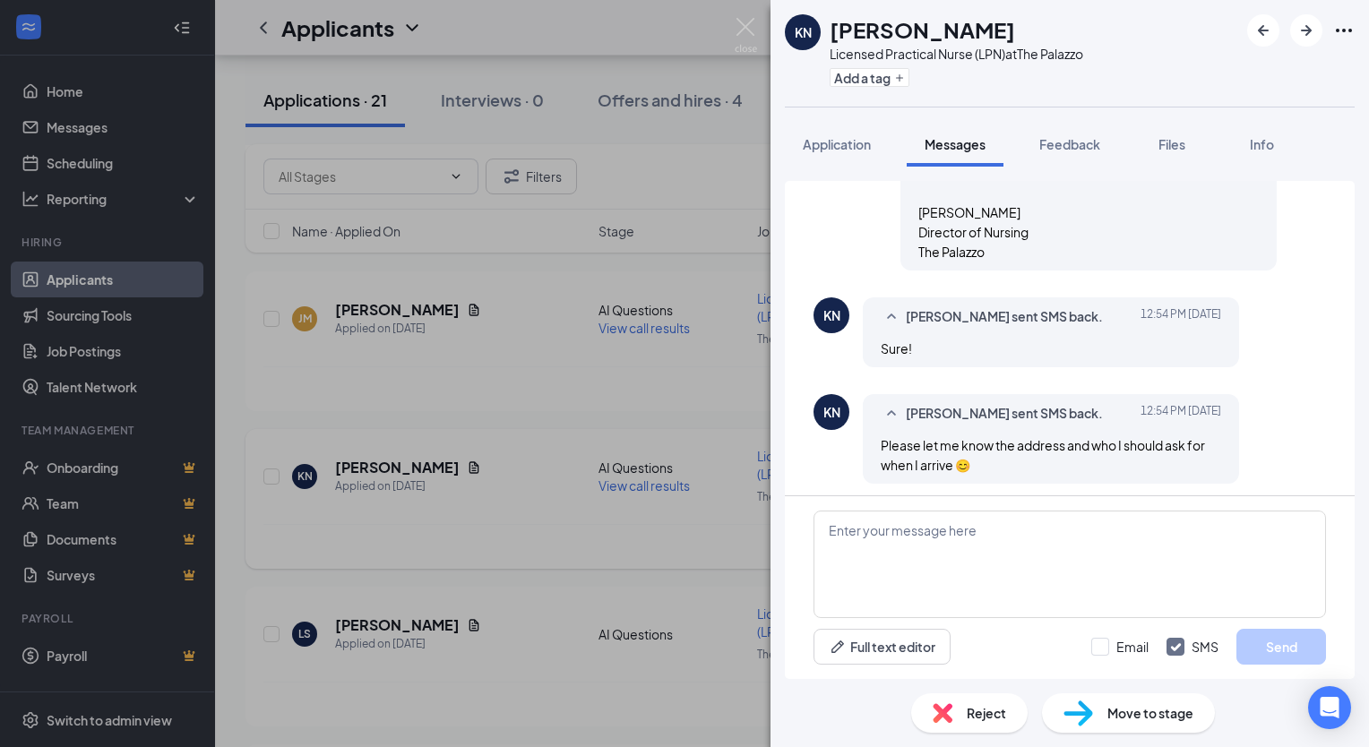
scroll to position [1143, 0]
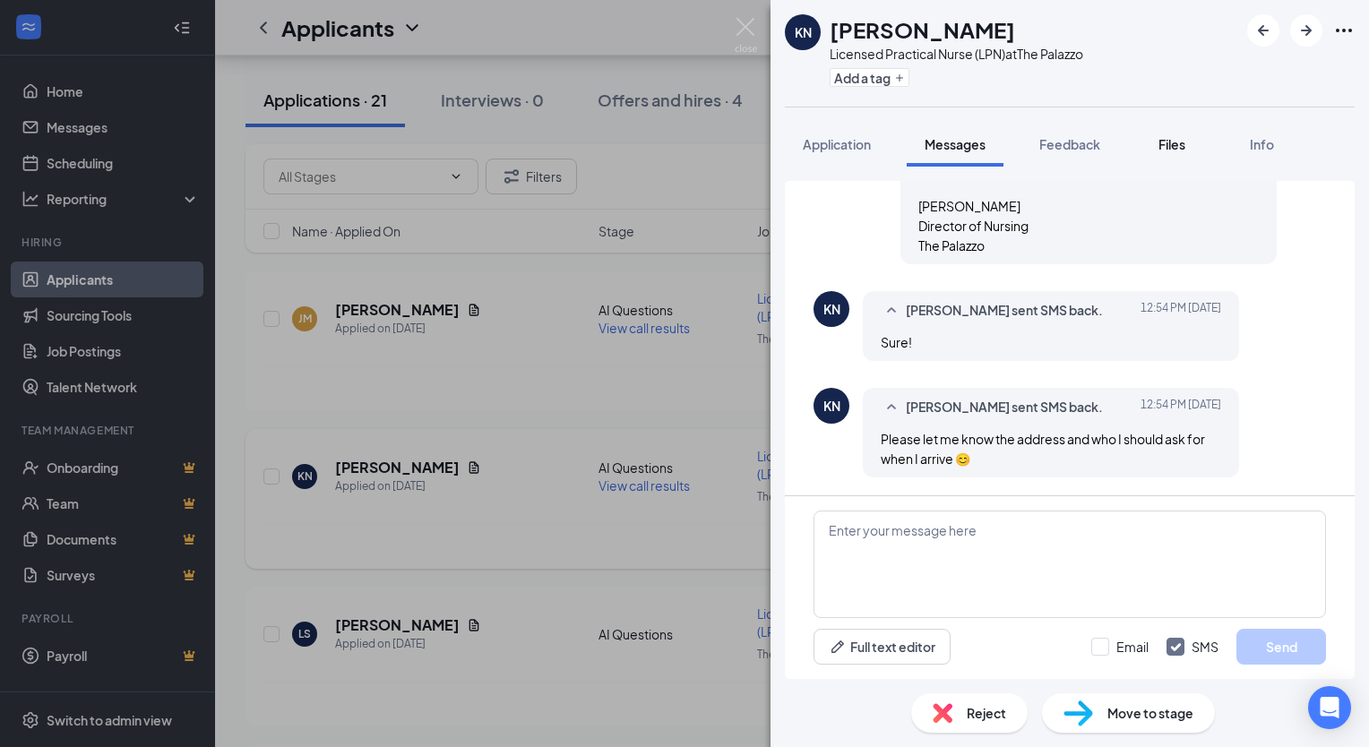
click at [1178, 145] on span "Files" at bounding box center [1172, 144] width 27 height 16
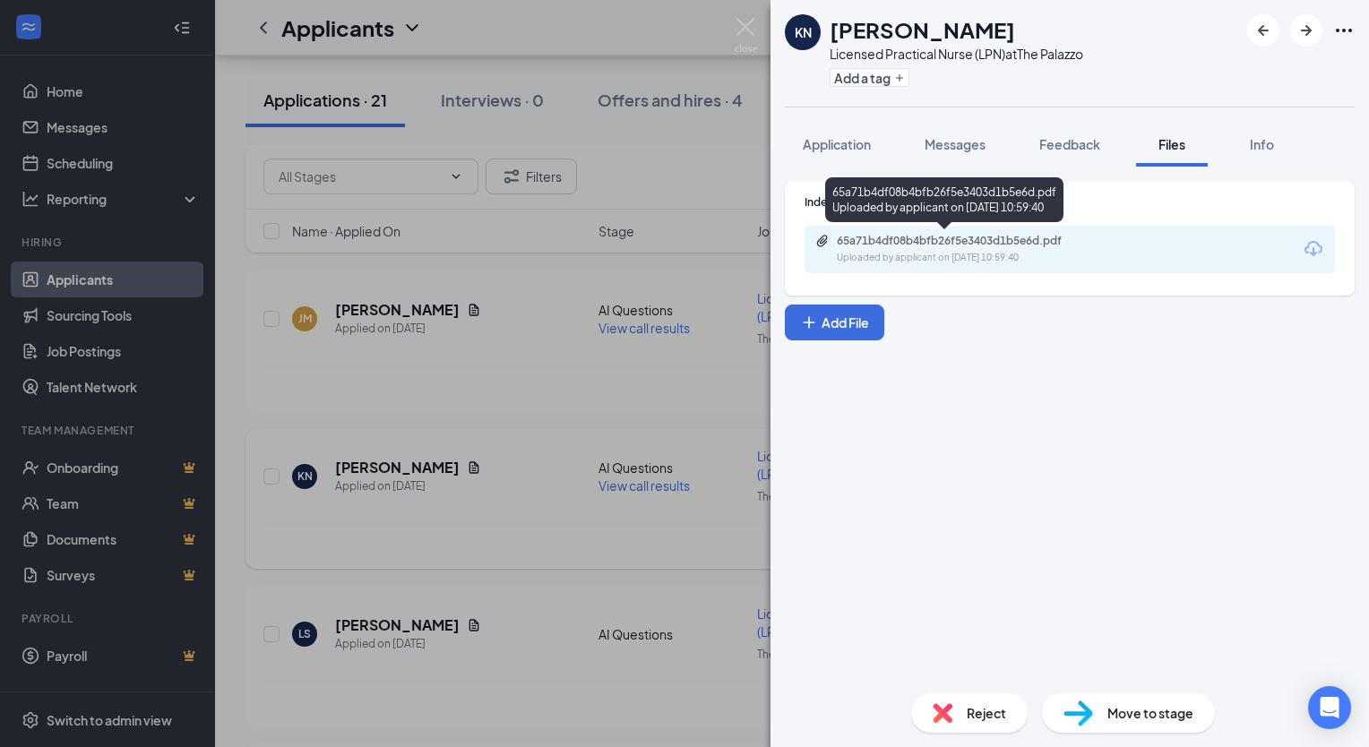
click at [948, 246] on div "65a71b4df08b4bfb26f5e3403d1b5e6d.pdf" at bounding box center [962, 241] width 251 height 14
click at [756, 27] on img at bounding box center [746, 35] width 22 height 35
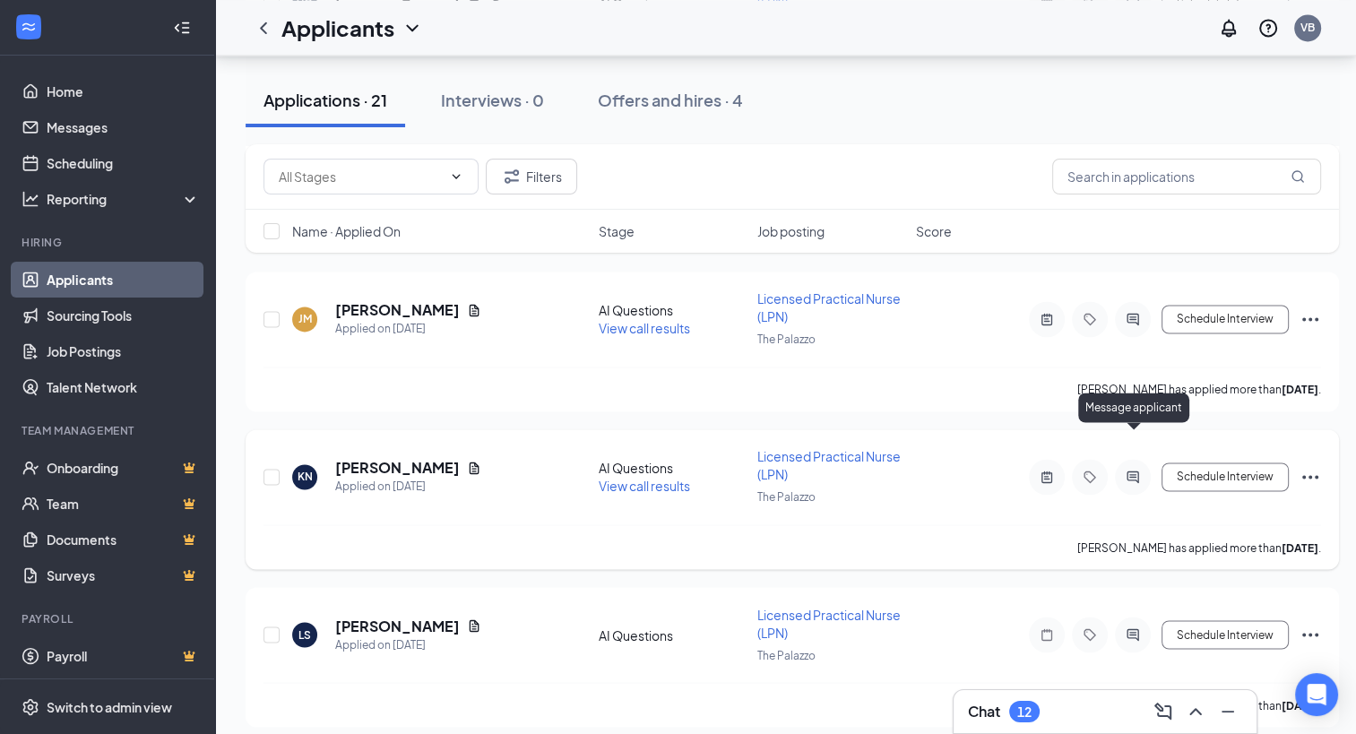
click at [1136, 470] on icon "ActiveChat" at bounding box center [1133, 477] width 22 height 14
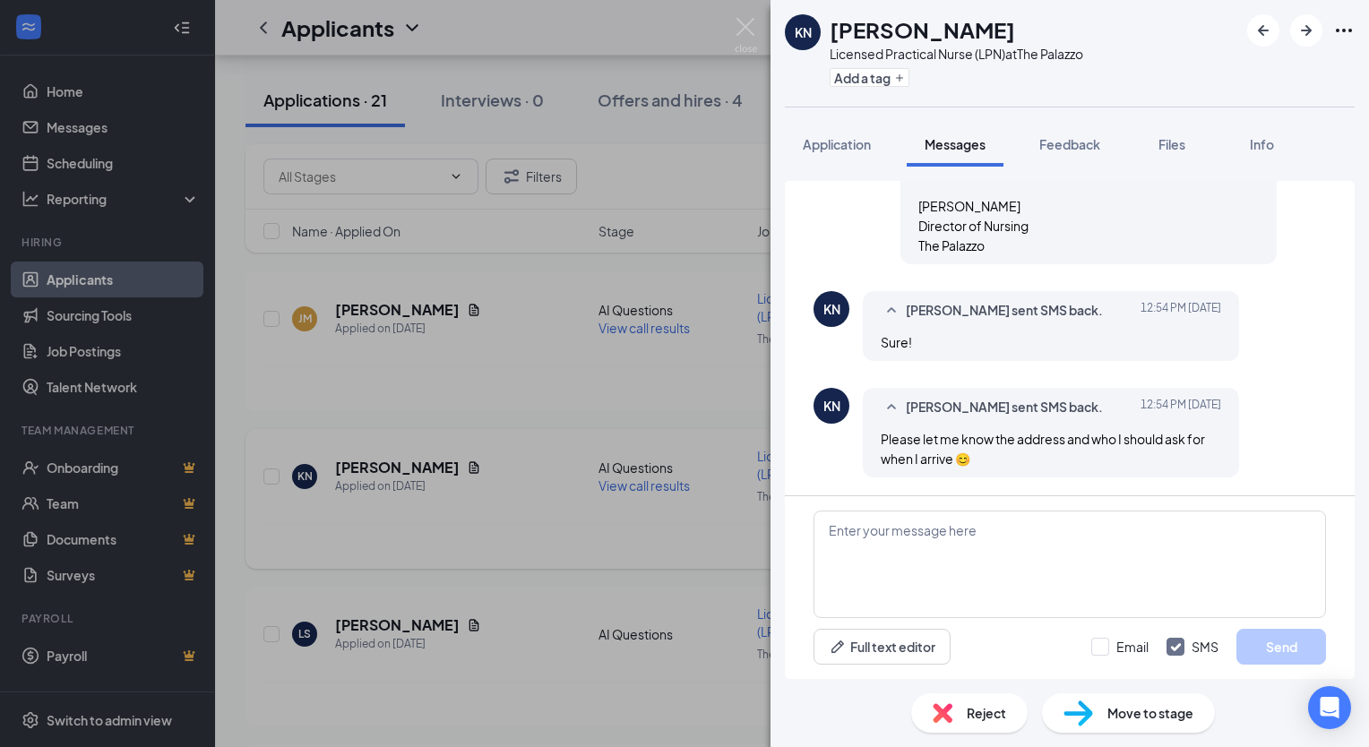
scroll to position [1143, 0]
click at [885, 550] on textarea at bounding box center [1070, 565] width 513 height 108
paste textarea "I will confirm [DATE] 2:00pm. We look forward to meeting you and showing you ar…"
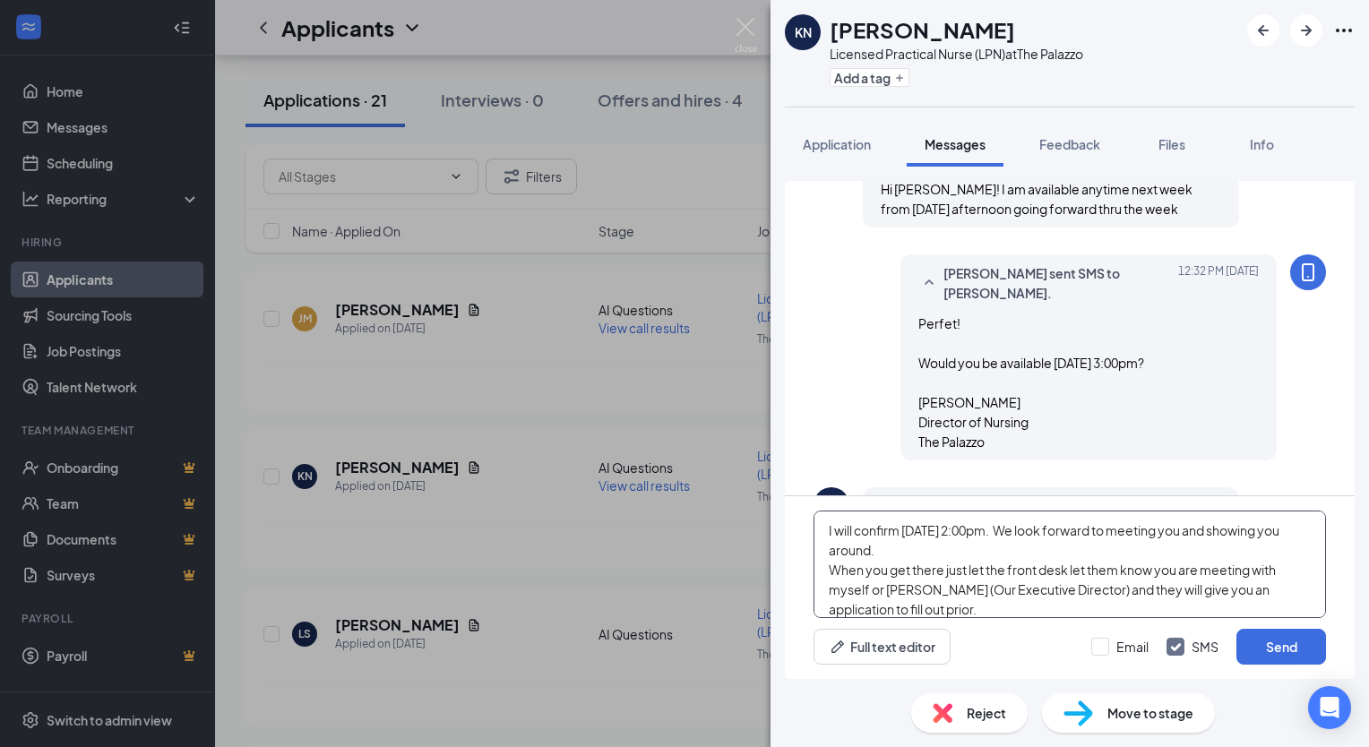
click at [1066, 535] on textarea "I will confirm [DATE] 2:00pm. We look forward to meeting you and showing you ar…" at bounding box center [1070, 565] width 513 height 108
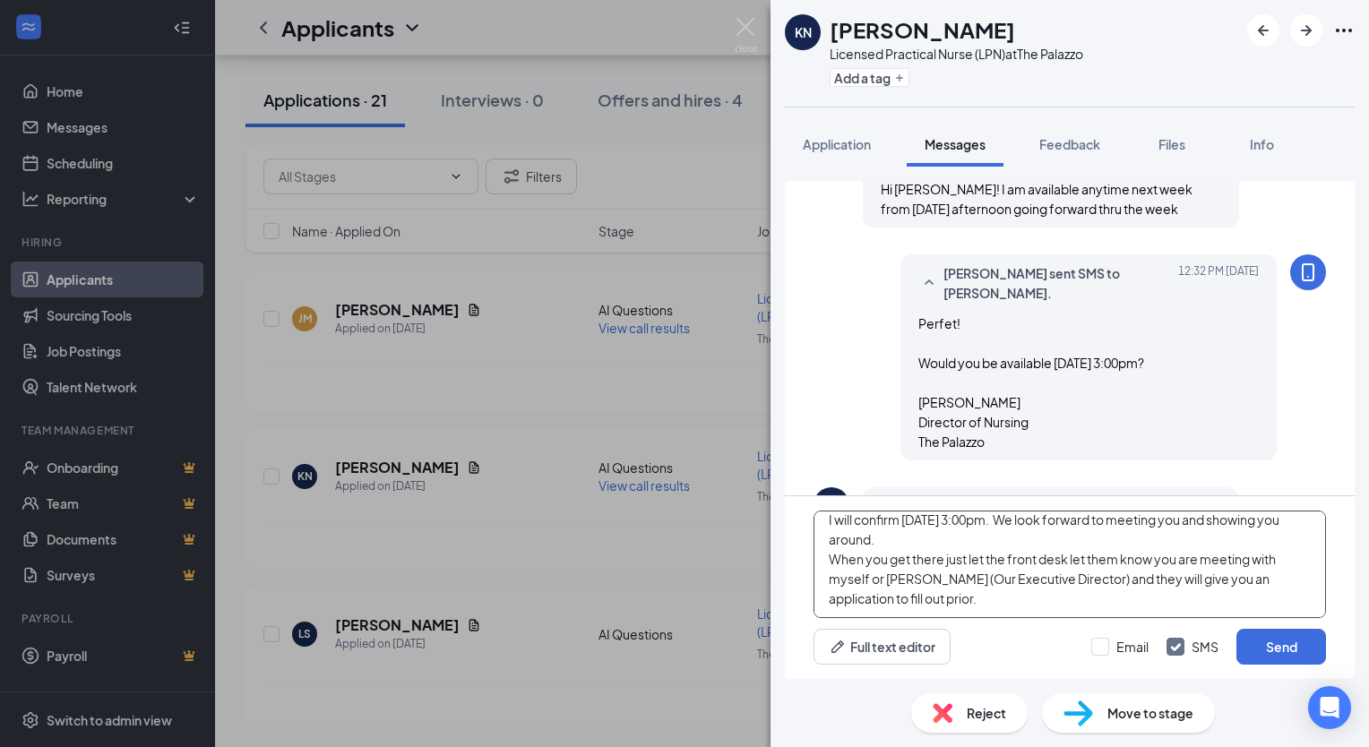
scroll to position [30, 0]
type textarea "I will confirm [DATE] 3:00pm. We look forward to meeting you and showing you ar…"
click at [1279, 652] on button "Send" at bounding box center [1282, 647] width 90 height 36
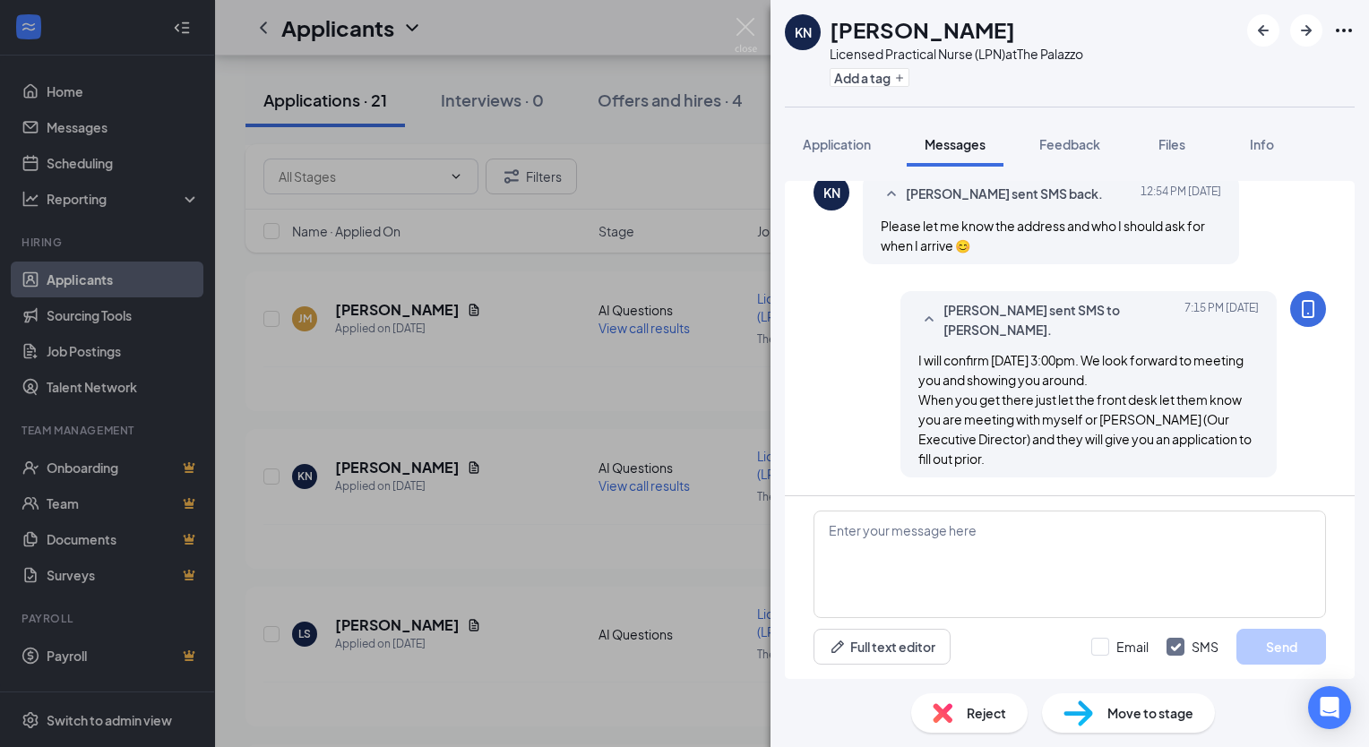
scroll to position [1357, 0]
click at [1024, 523] on textarea at bounding box center [1070, 565] width 513 height 108
paste textarea "No need to bring anything with you but yourself. The address to the building is…"
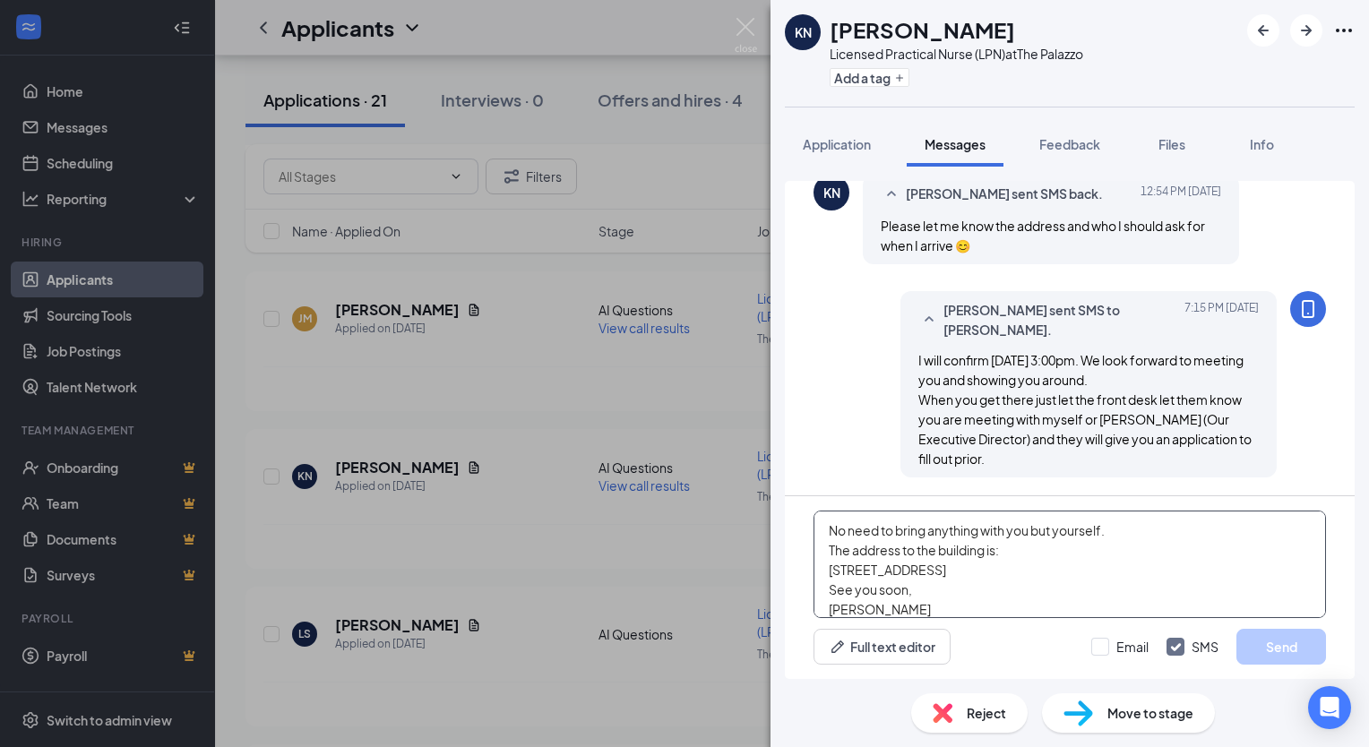
scroll to position [57, 0]
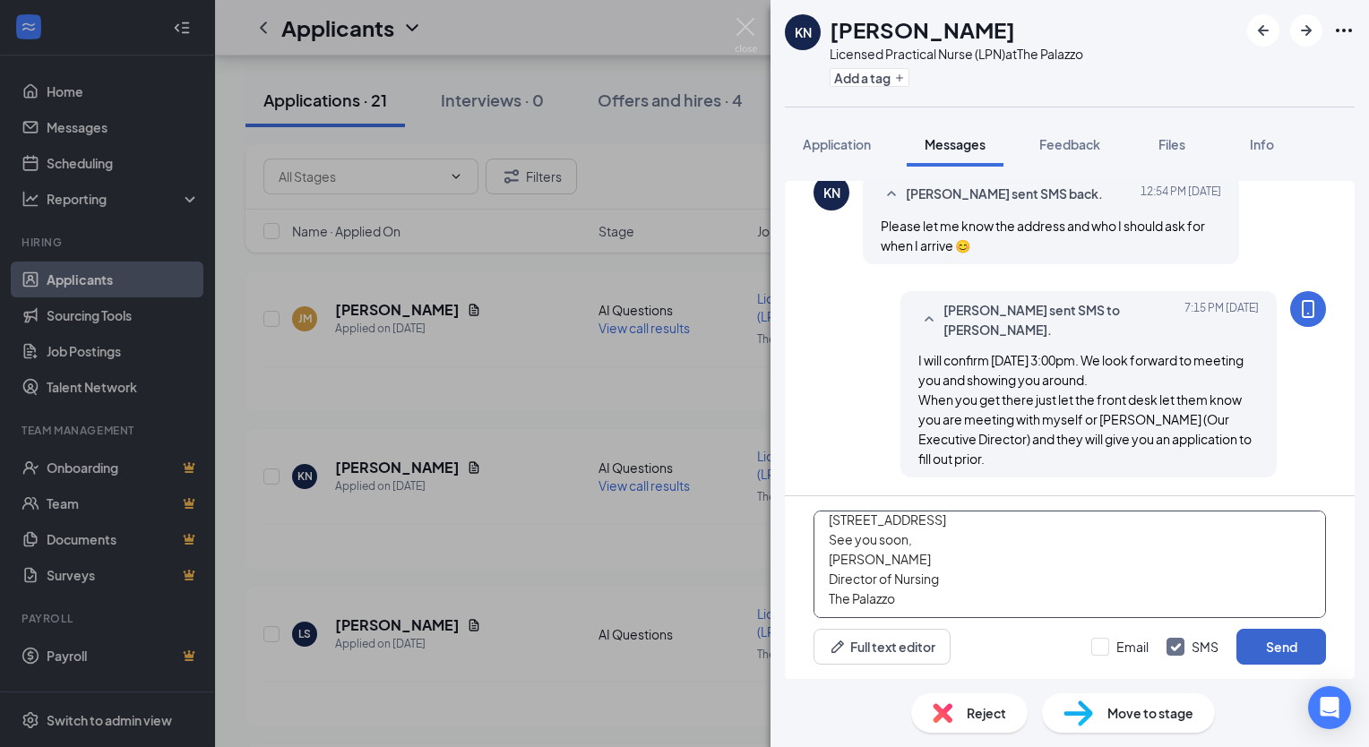
type textarea "No need to bring anything with you but yourself. The address to the building is…"
click at [1258, 641] on button "Send" at bounding box center [1282, 647] width 90 height 36
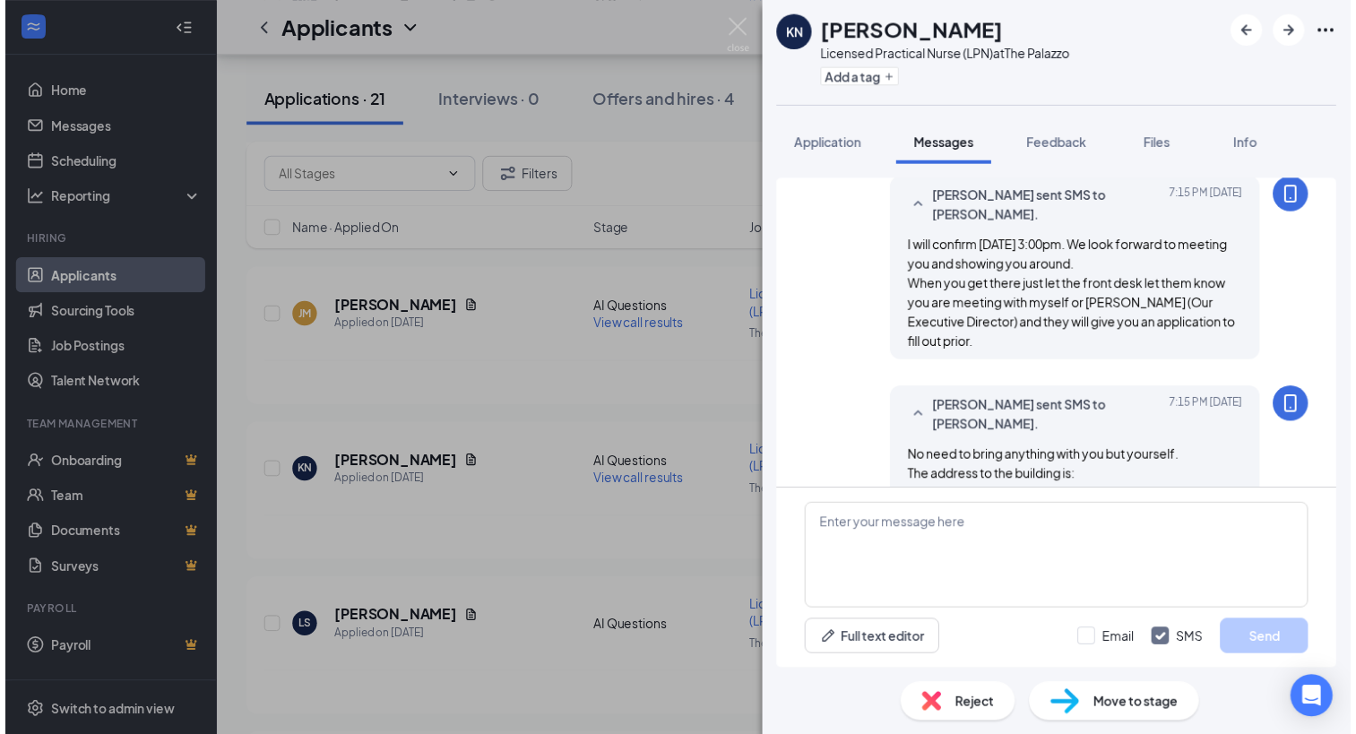
scroll to position [1366, 0]
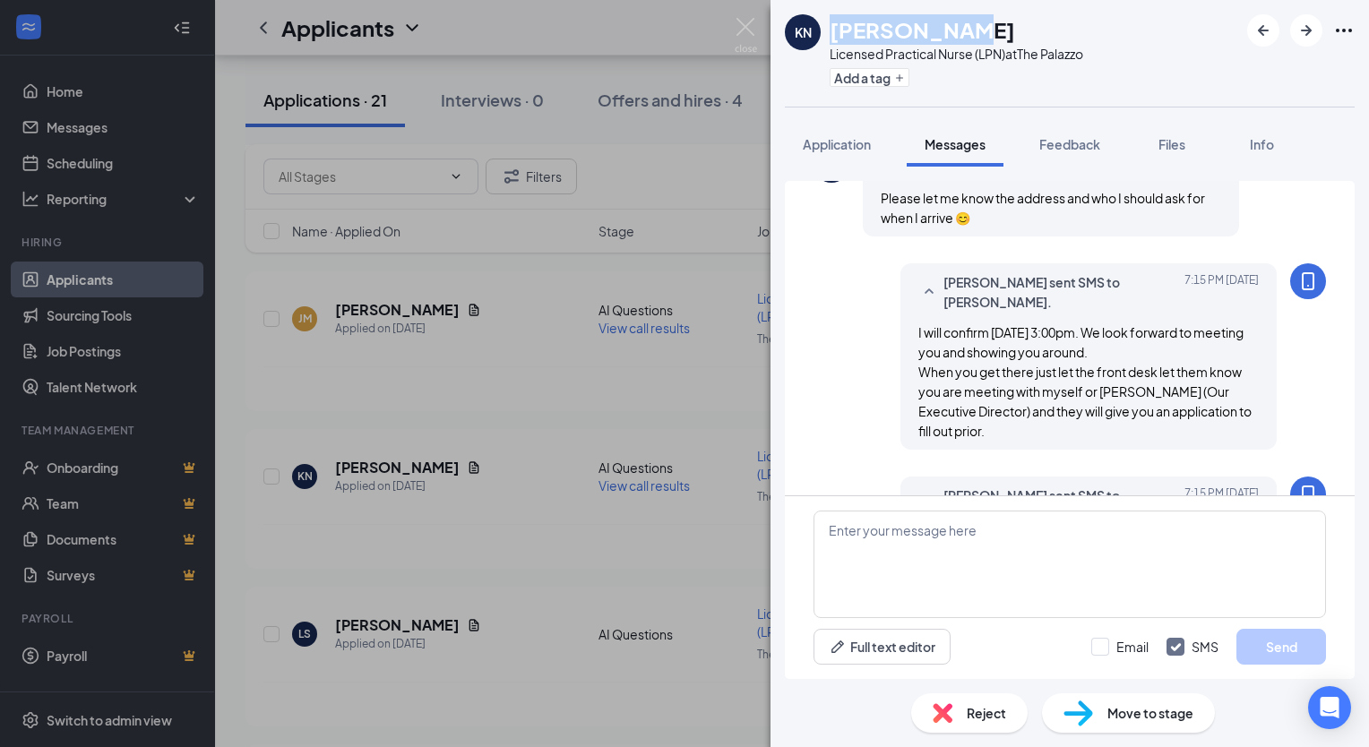
drag, startPoint x: 832, startPoint y: 31, endPoint x: 944, endPoint y: 30, distance: 112.0
click at [944, 30] on div "[PERSON_NAME]" at bounding box center [957, 29] width 254 height 30
copy h1 "[PERSON_NAME]"
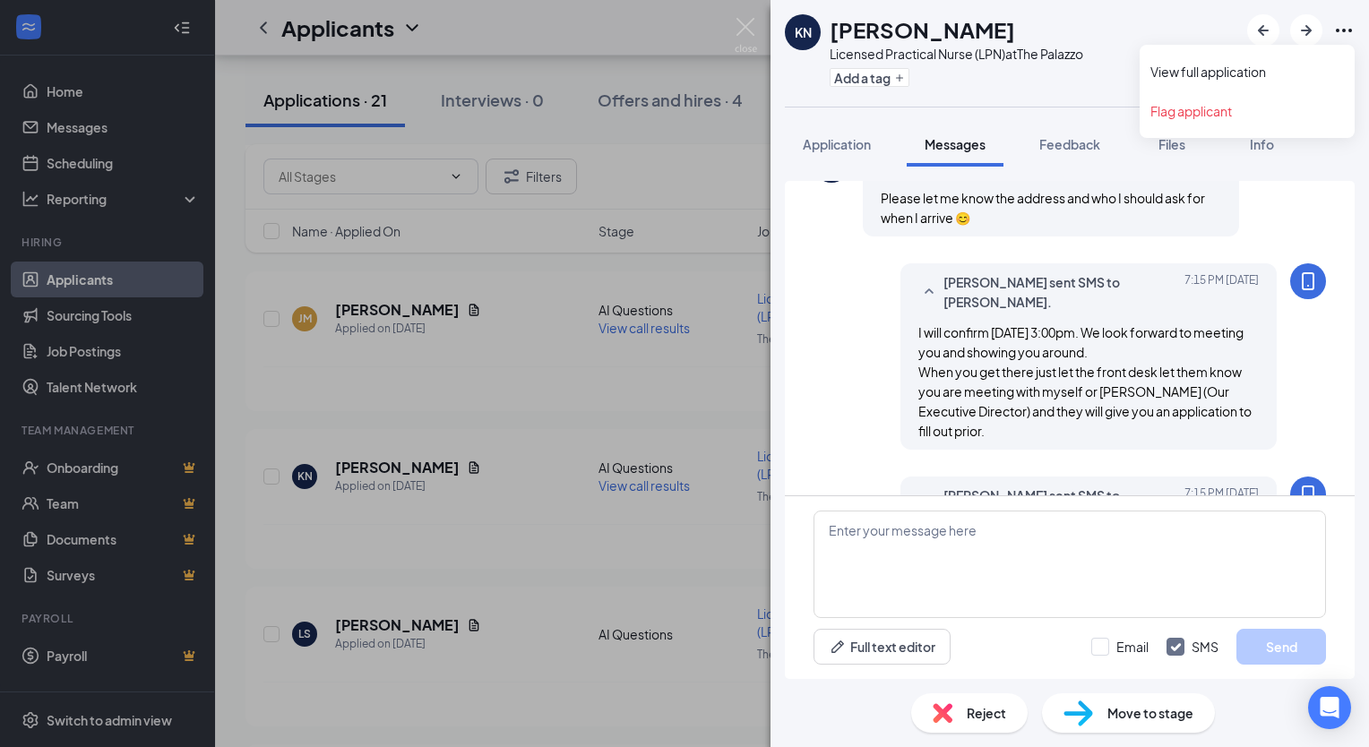
click at [1349, 32] on icon "Ellipses" at bounding box center [1344, 31] width 22 height 22
click at [751, 22] on img at bounding box center [746, 35] width 22 height 35
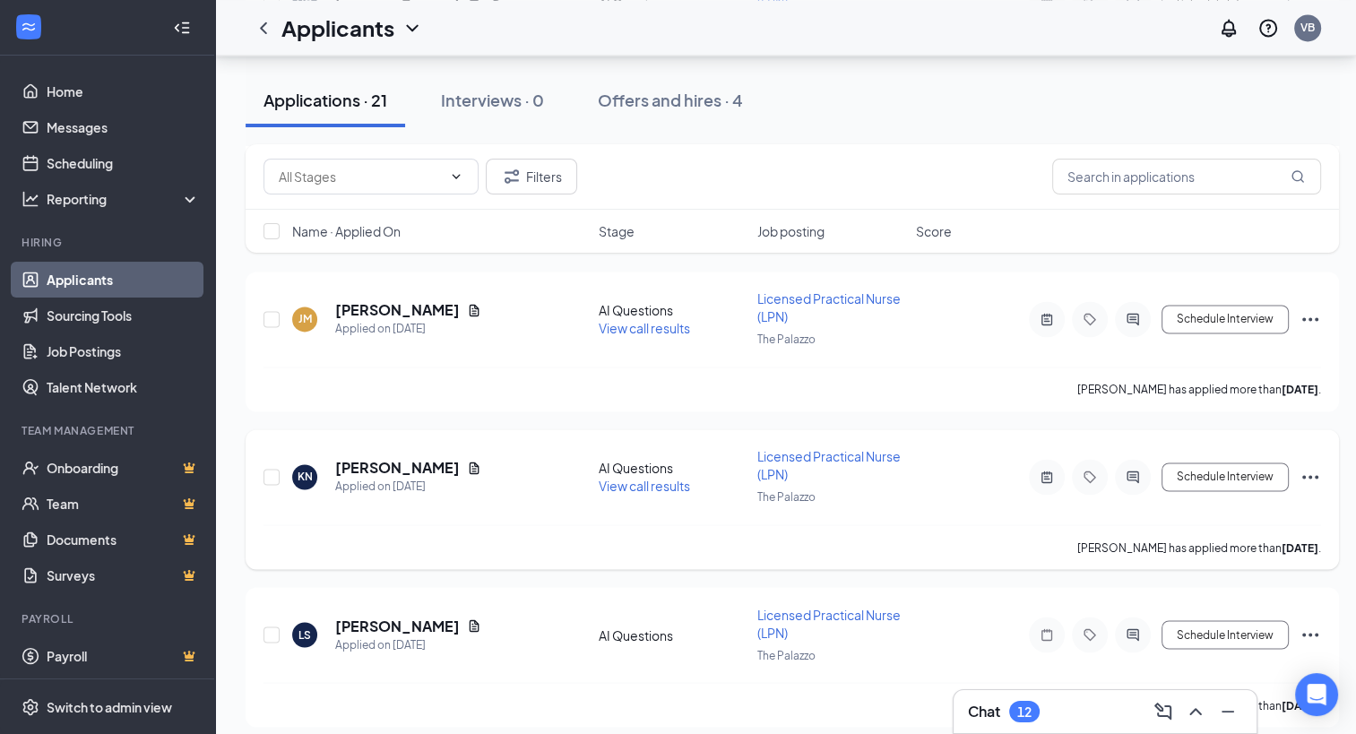
click at [1315, 475] on icon "Ellipses" at bounding box center [1310, 477] width 16 height 4
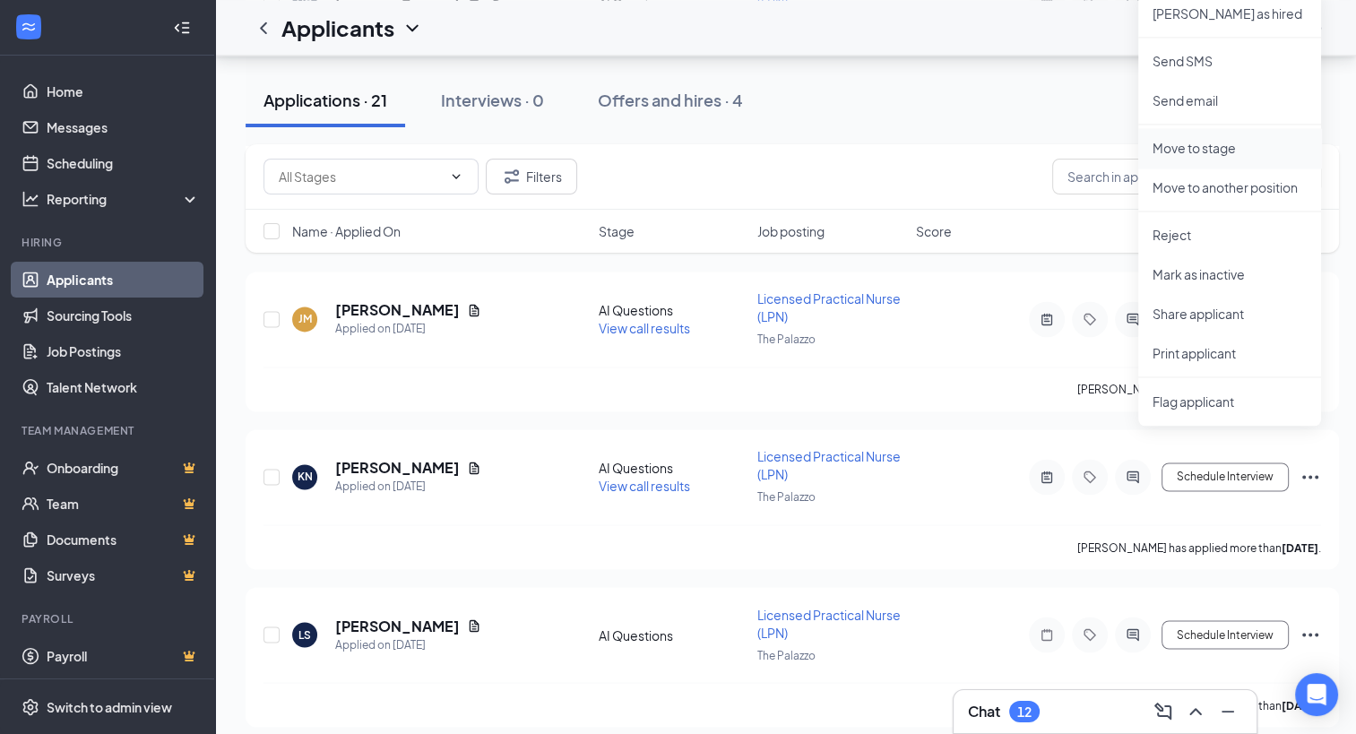
click at [1200, 148] on p "Move to stage" at bounding box center [1229, 148] width 154 height 18
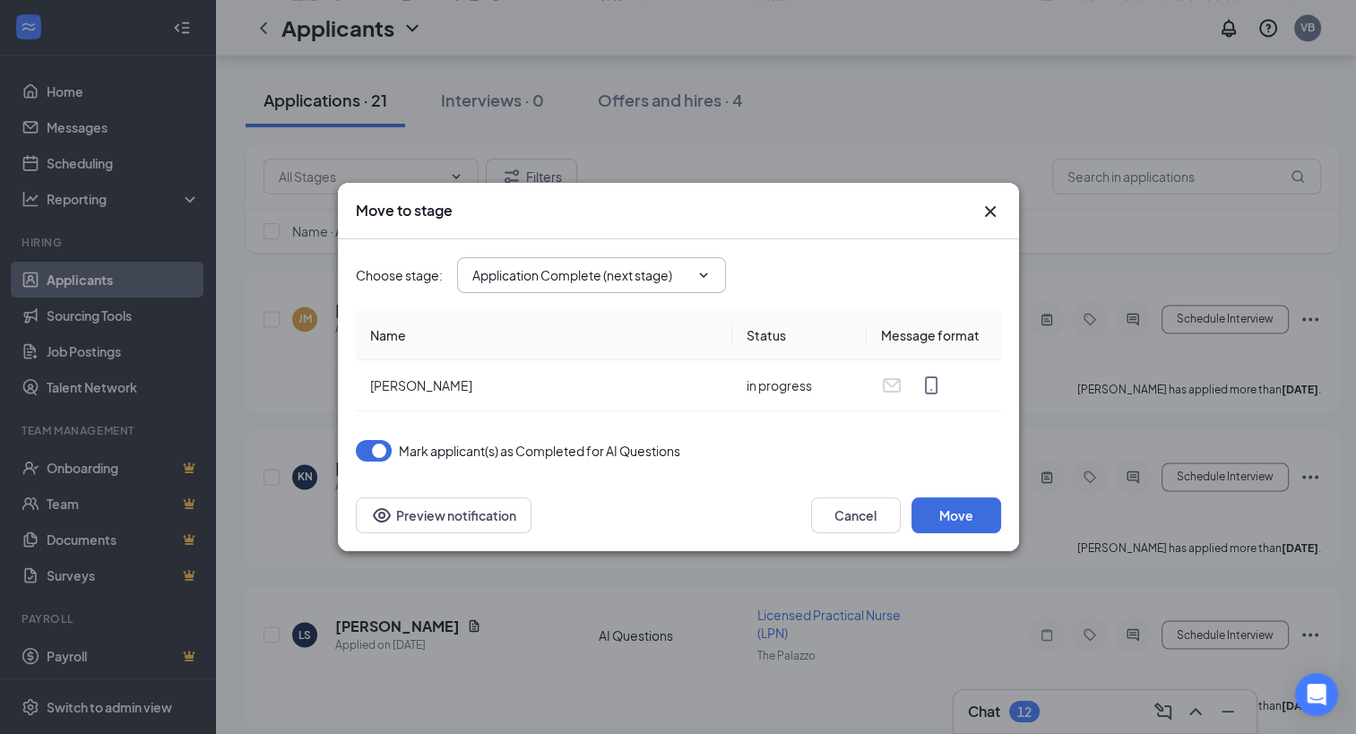
click at [708, 275] on icon "ChevronDown" at bounding box center [703, 275] width 14 height 14
click at [616, 271] on input "Application Complete (next stage)" at bounding box center [580, 275] width 217 height 20
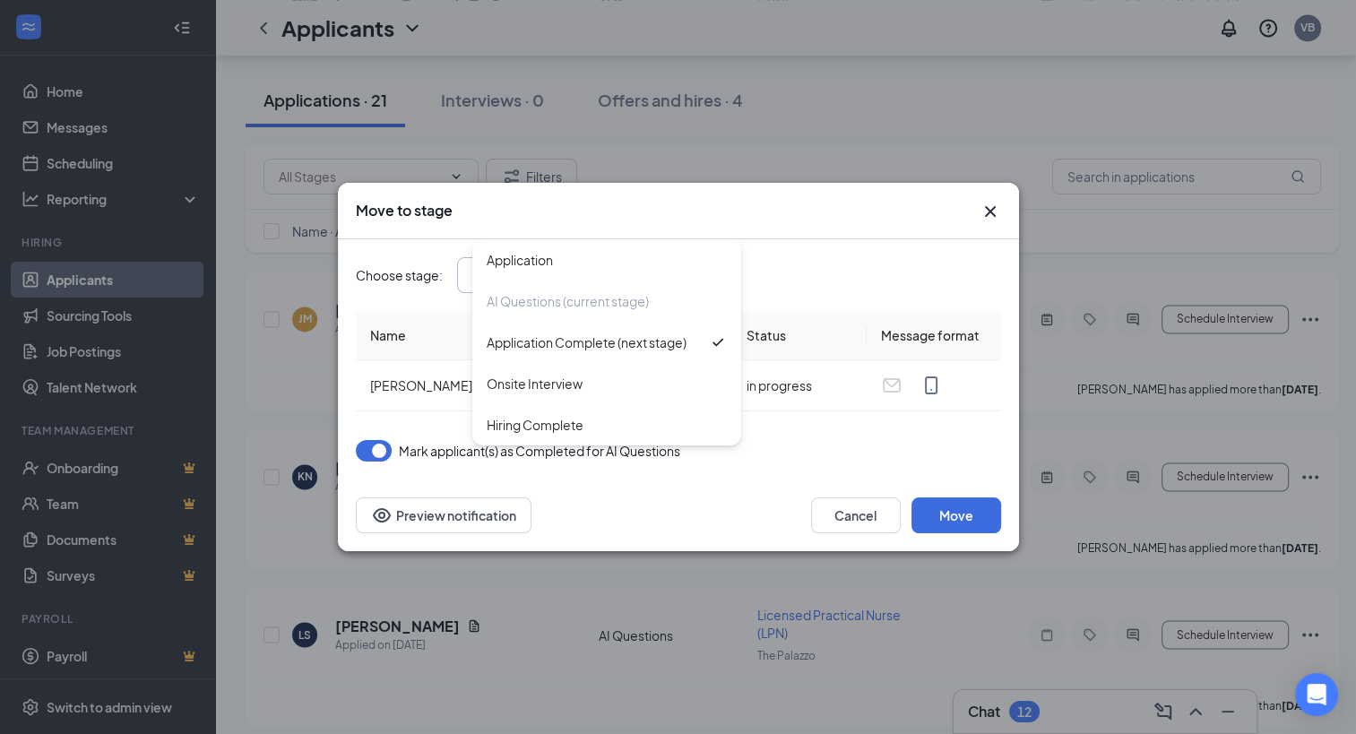
click at [616, 271] on div "Application" at bounding box center [606, 259] width 269 height 41
click at [616, 271] on input "Application" at bounding box center [580, 275] width 217 height 20
click at [602, 377] on div "Onsite Interview" at bounding box center [607, 384] width 240 height 20
type input "Onsite Interview"
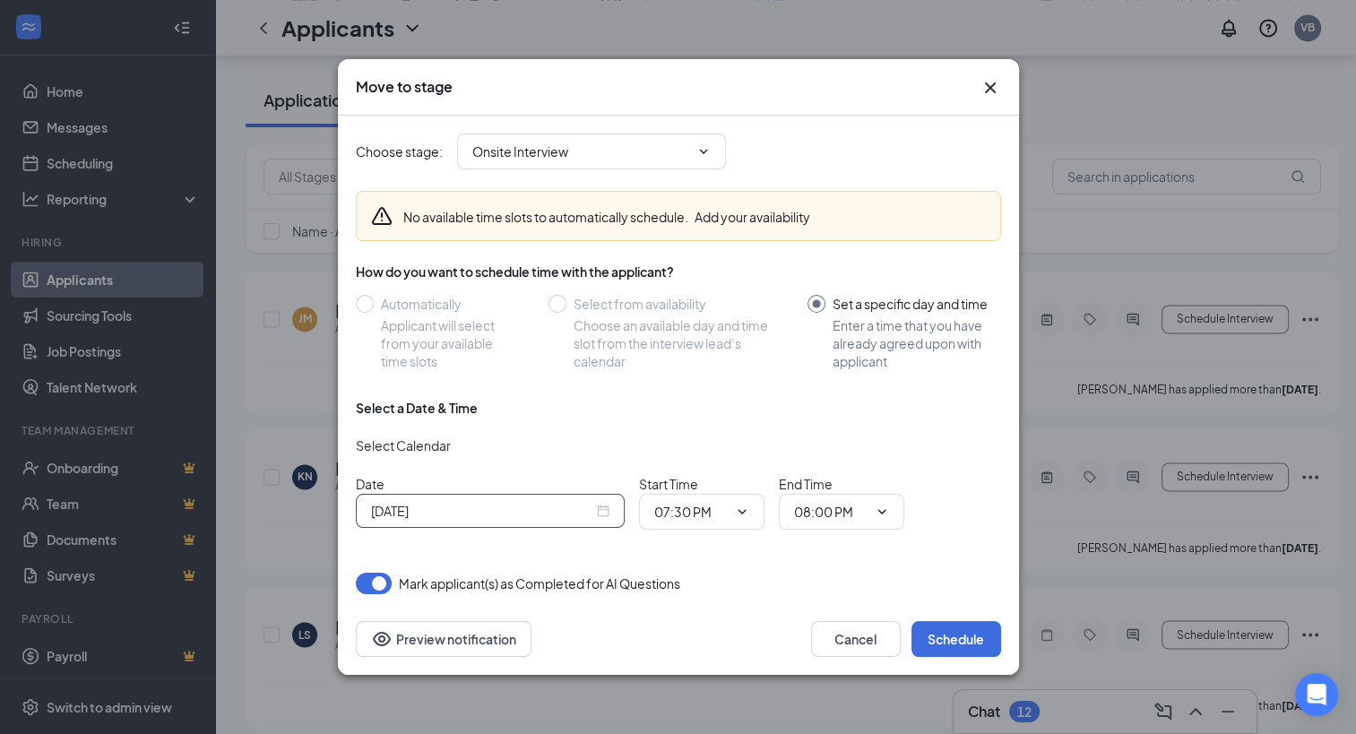
click at [608, 507] on div "[DATE]" at bounding box center [490, 511] width 238 height 20
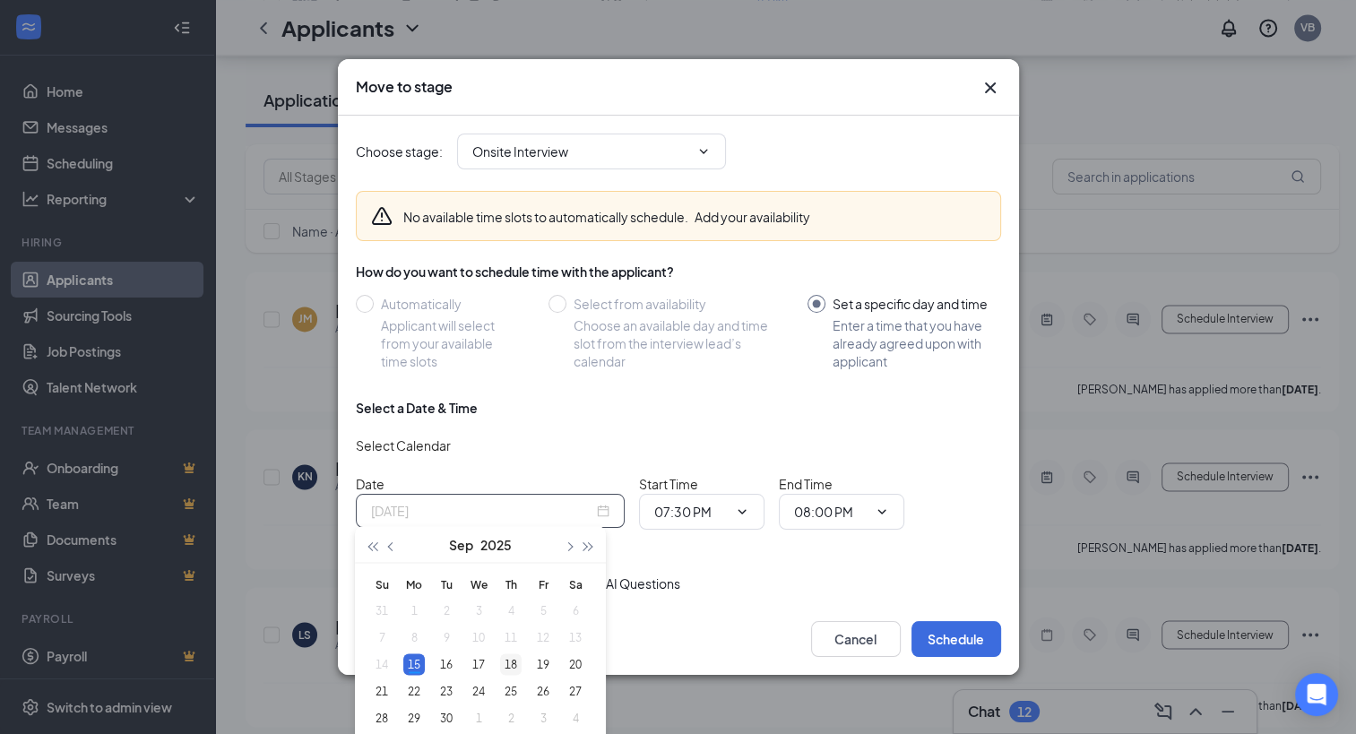
type input "[DATE]"
click at [508, 667] on div "18" at bounding box center [511, 664] width 22 height 22
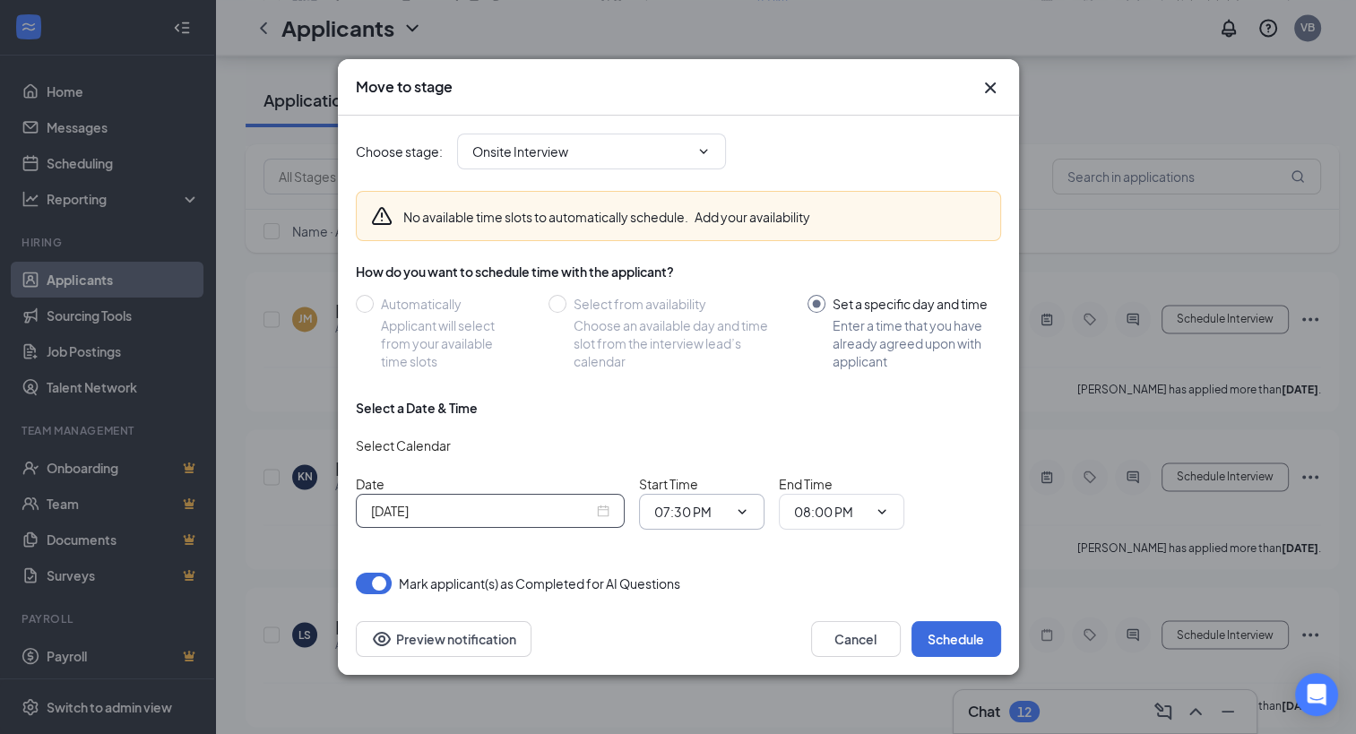
click at [744, 513] on icon "ChevronDown" at bounding box center [742, 511] width 14 height 14
click at [689, 509] on input "07:30 PM" at bounding box center [690, 512] width 73 height 20
click at [726, 436] on div "03:00 PM" at bounding box center [716, 441] width 97 height 20
type input "03:00 PM"
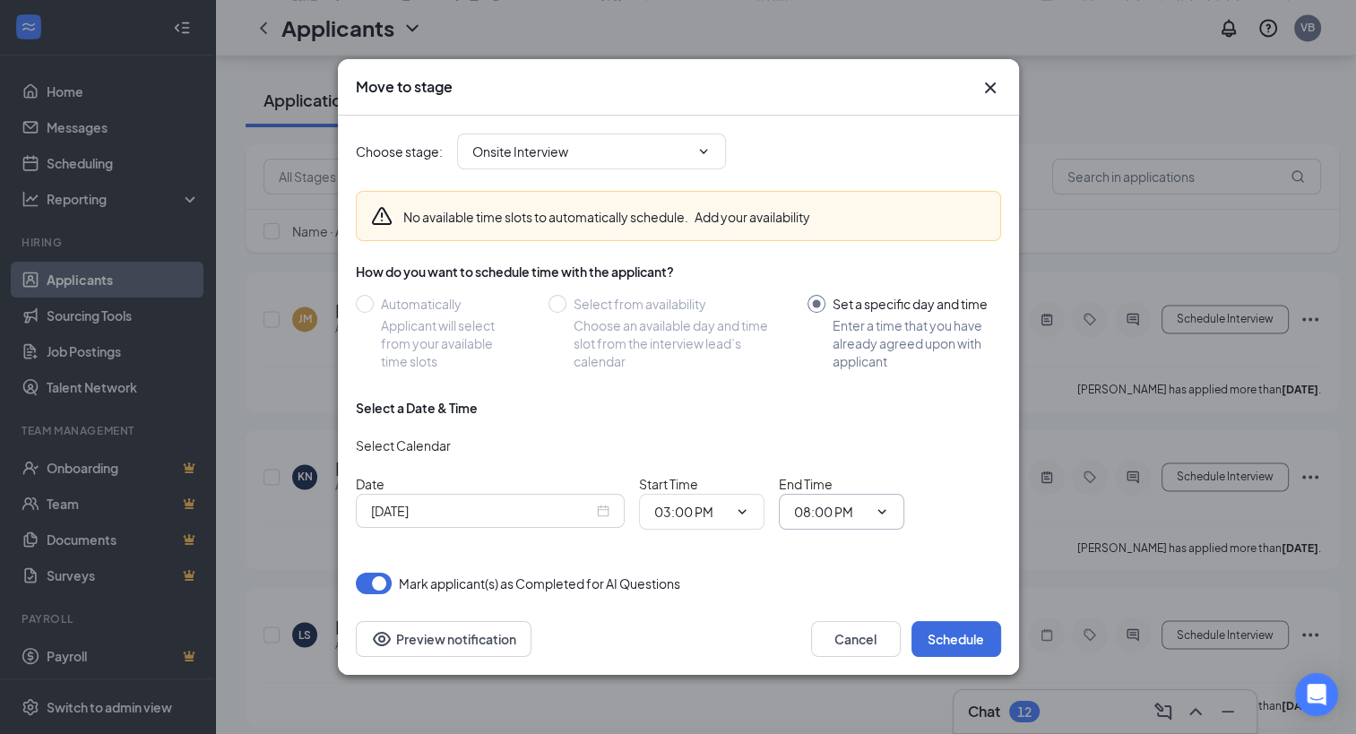
click at [847, 514] on input "08:00 PM" at bounding box center [830, 512] width 73 height 20
click at [854, 392] on div "03:30 PM" at bounding box center [834, 399] width 53 height 20
type input "03:30 PM"
click at [943, 636] on button "Schedule" at bounding box center [956, 639] width 90 height 36
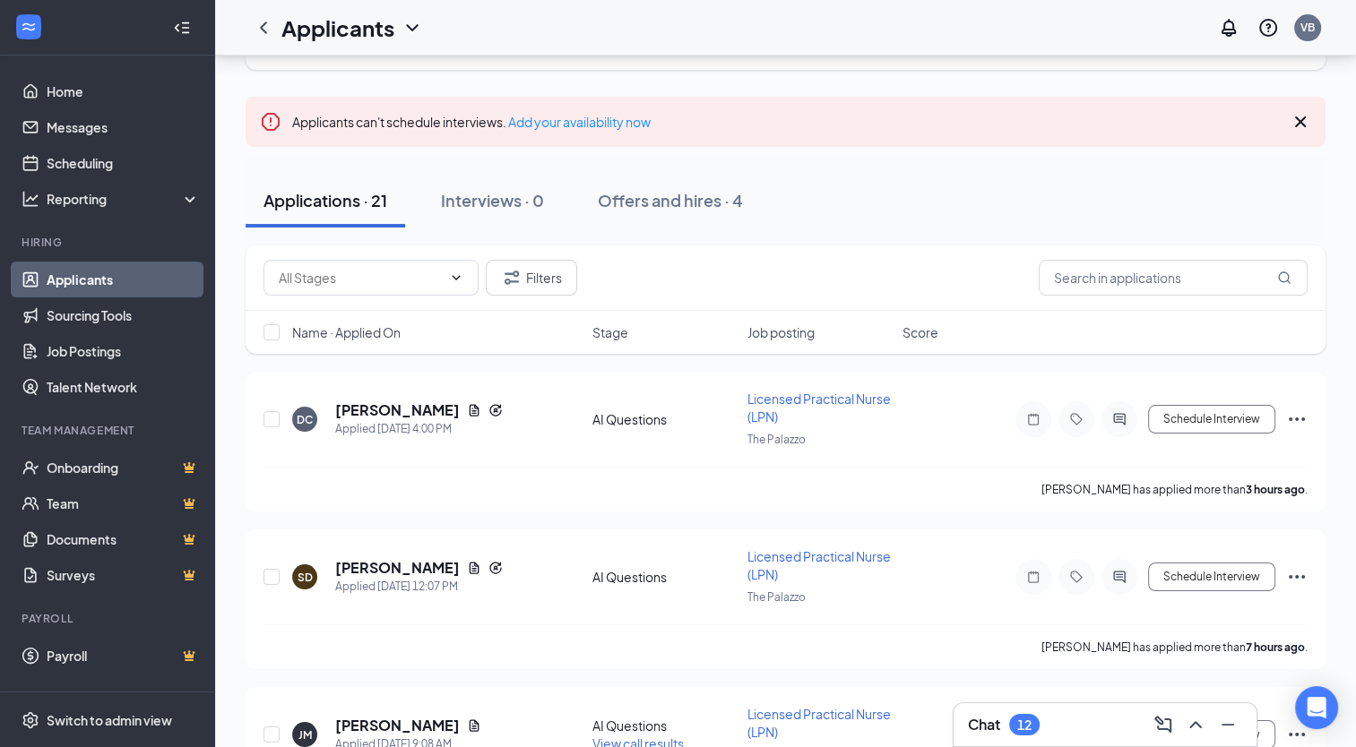
scroll to position [92, 0]
